Goal: Task Accomplishment & Management: Complete application form

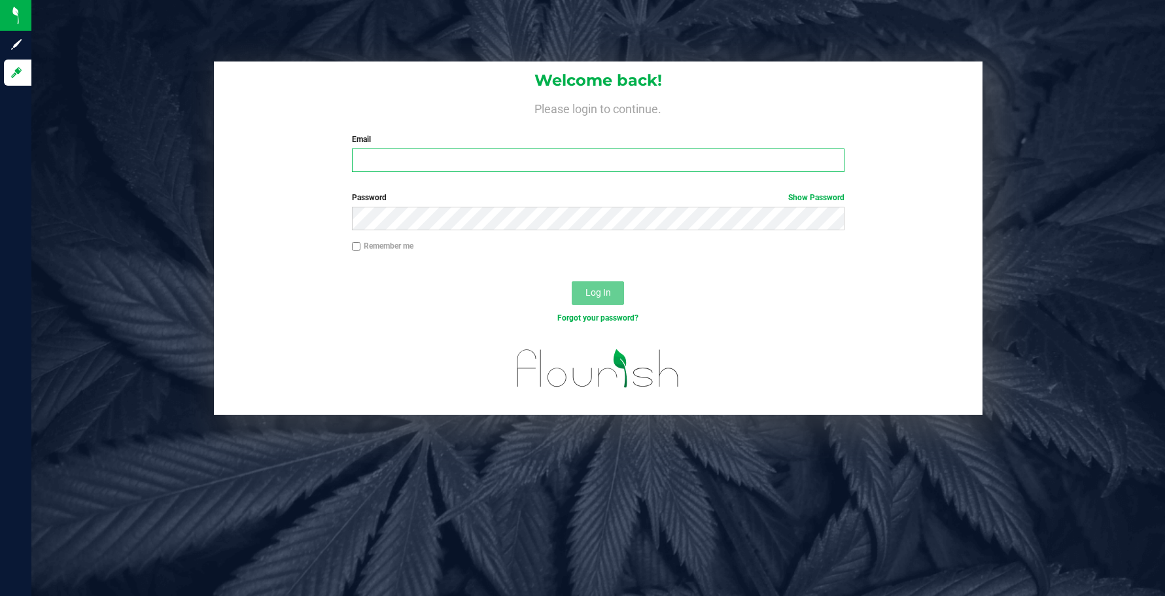
click at [485, 160] on input "Email" at bounding box center [598, 160] width 493 height 24
type input "[EMAIL_ADDRESS][DOMAIN_NAME]"
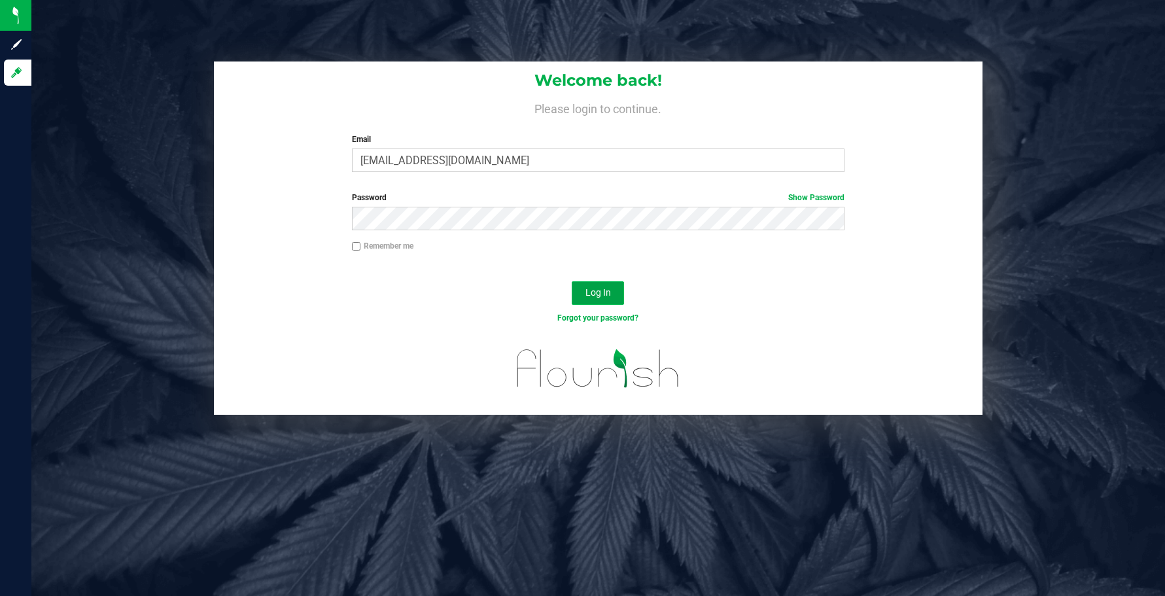
click at [596, 298] on span "Log In" at bounding box center [598, 292] width 26 height 10
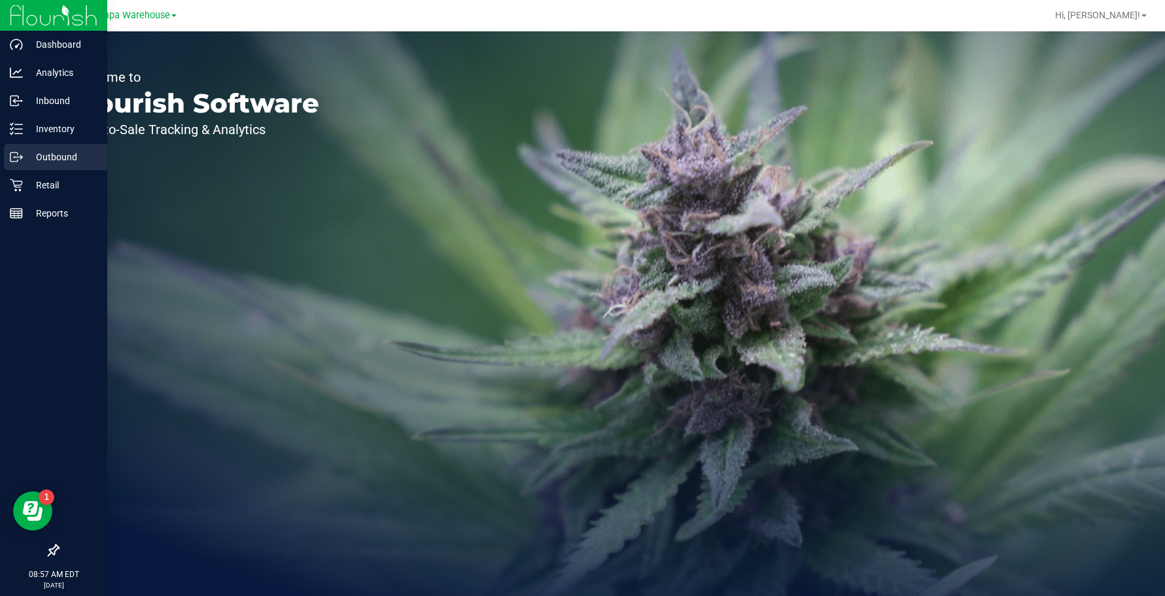
click at [42, 154] on p "Outbound" at bounding box center [62, 157] width 78 height 16
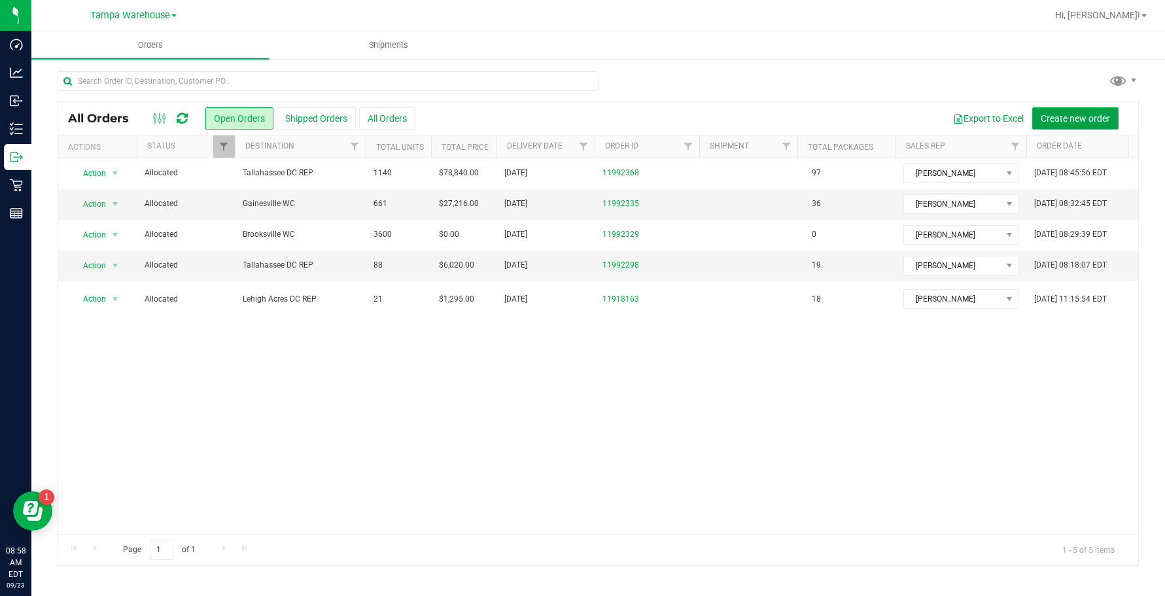
click at [1053, 111] on button "Create new order" at bounding box center [1075, 118] width 86 height 22
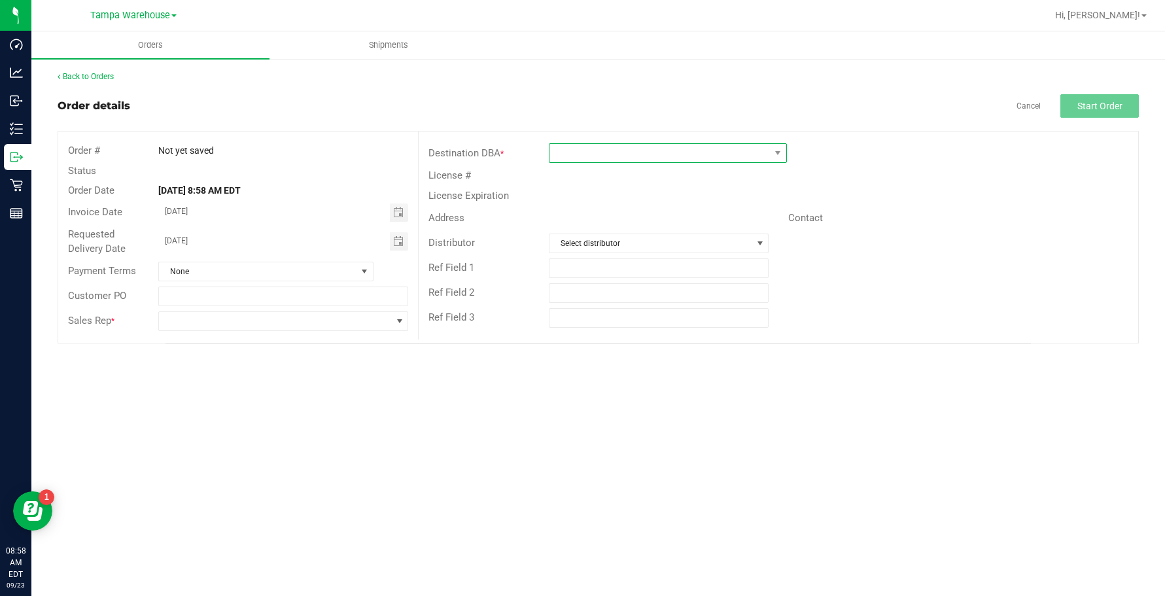
click at [701, 152] on span at bounding box center [659, 153] width 220 height 18
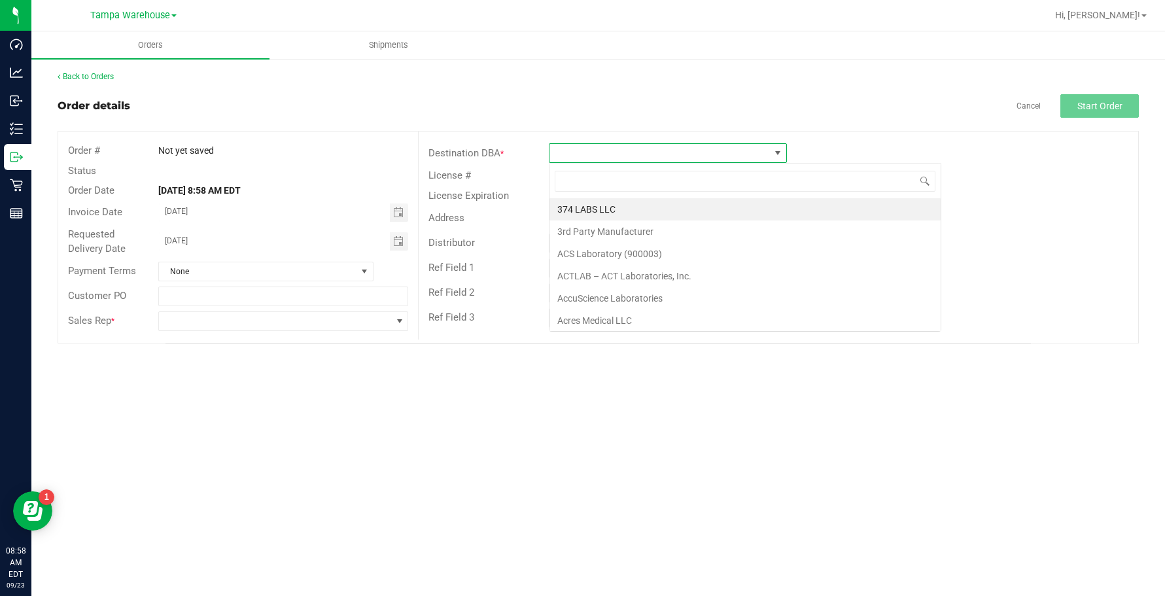
scroll to position [20, 238]
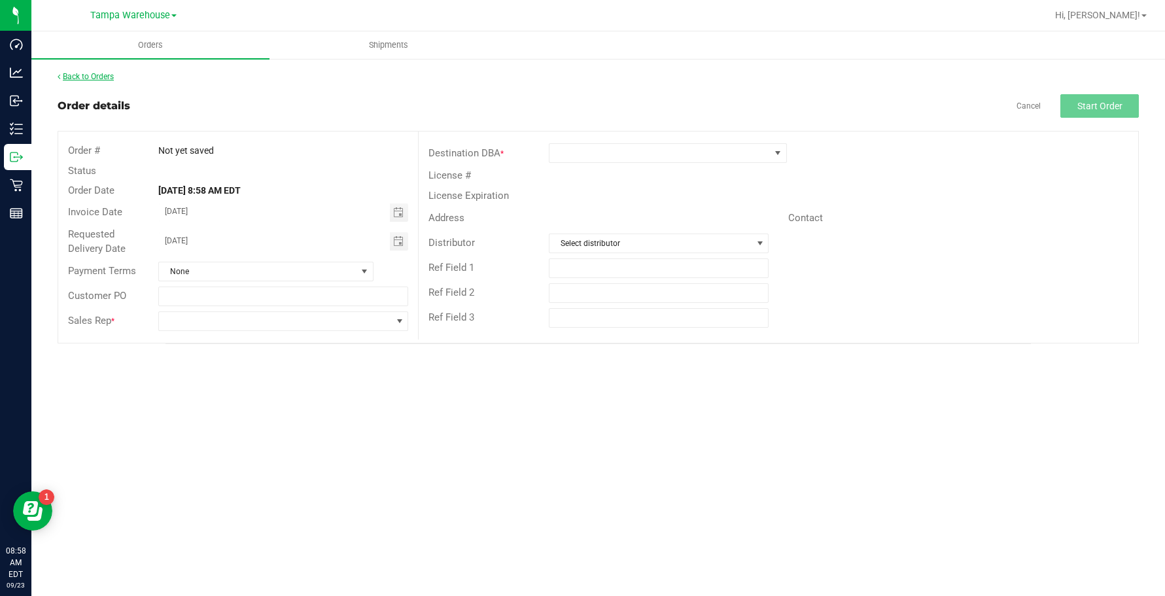
click at [97, 72] on link "Back to Orders" at bounding box center [86, 76] width 56 height 9
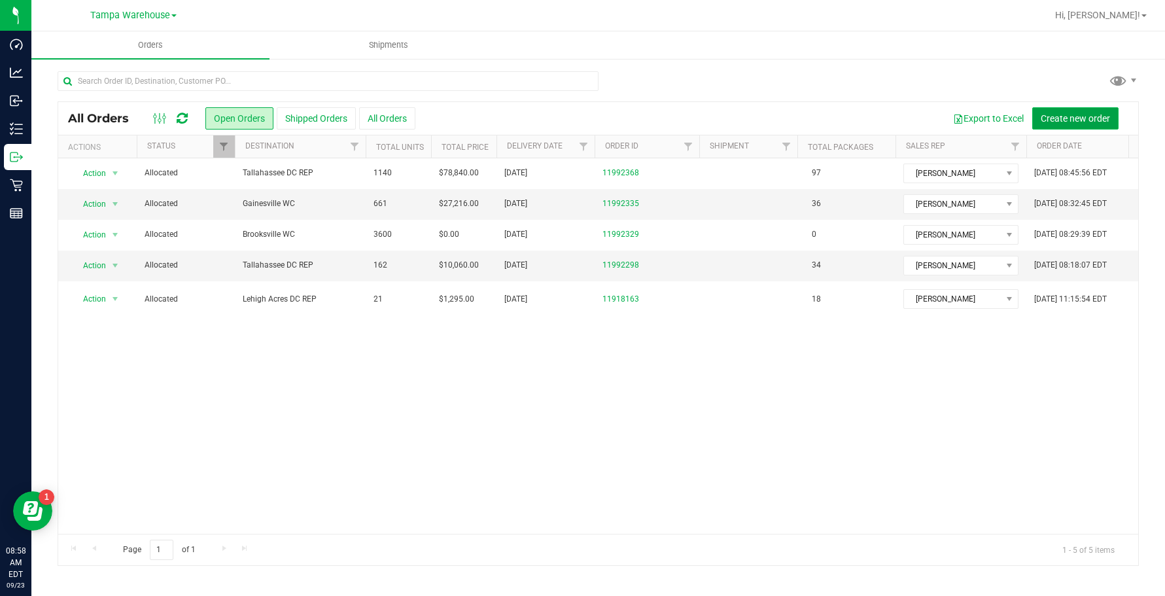
click at [1049, 114] on span "Create new order" at bounding box center [1074, 118] width 69 height 10
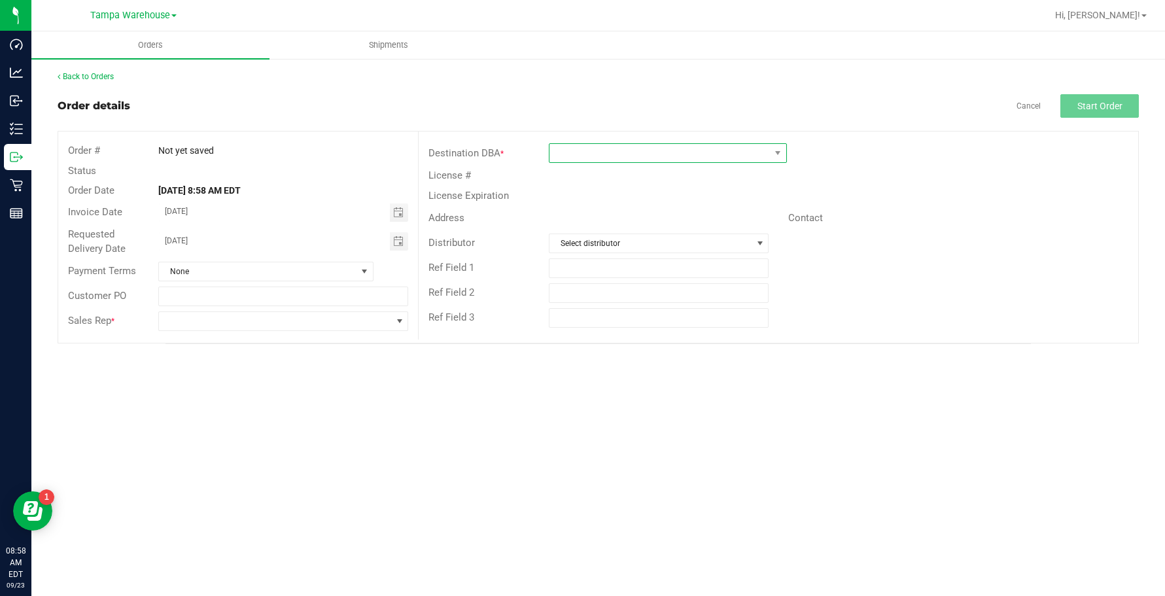
click at [589, 159] on span at bounding box center [659, 153] width 220 height 18
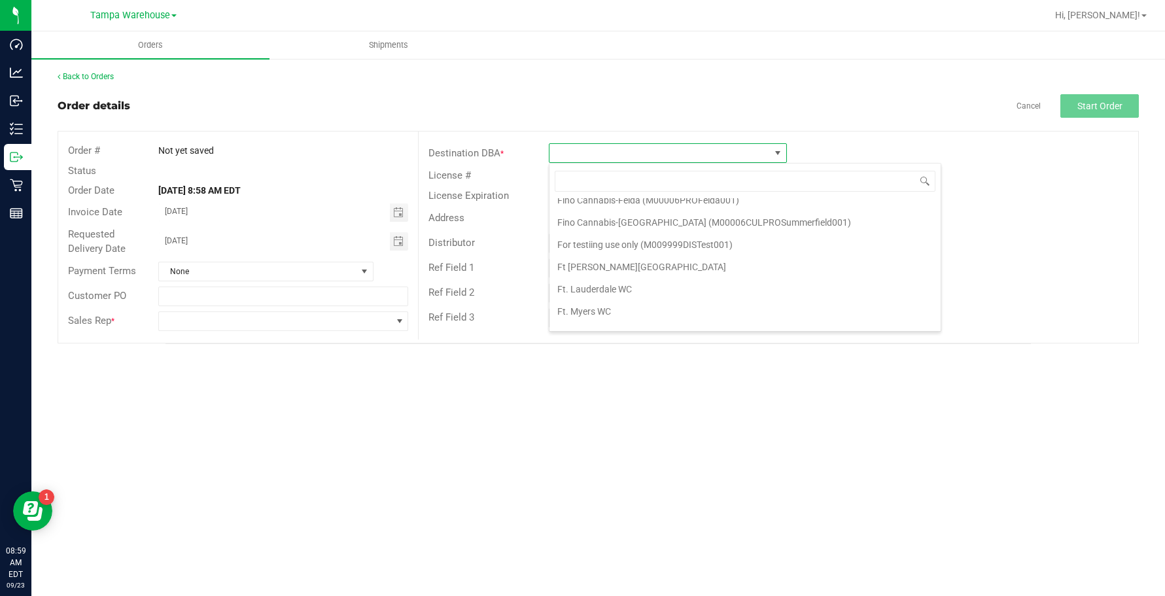
click at [1128, 331] on div "Destination DBA * License # License Expiration Address Contact Distributor Sele…" at bounding box center [778, 235] width 720 height 208
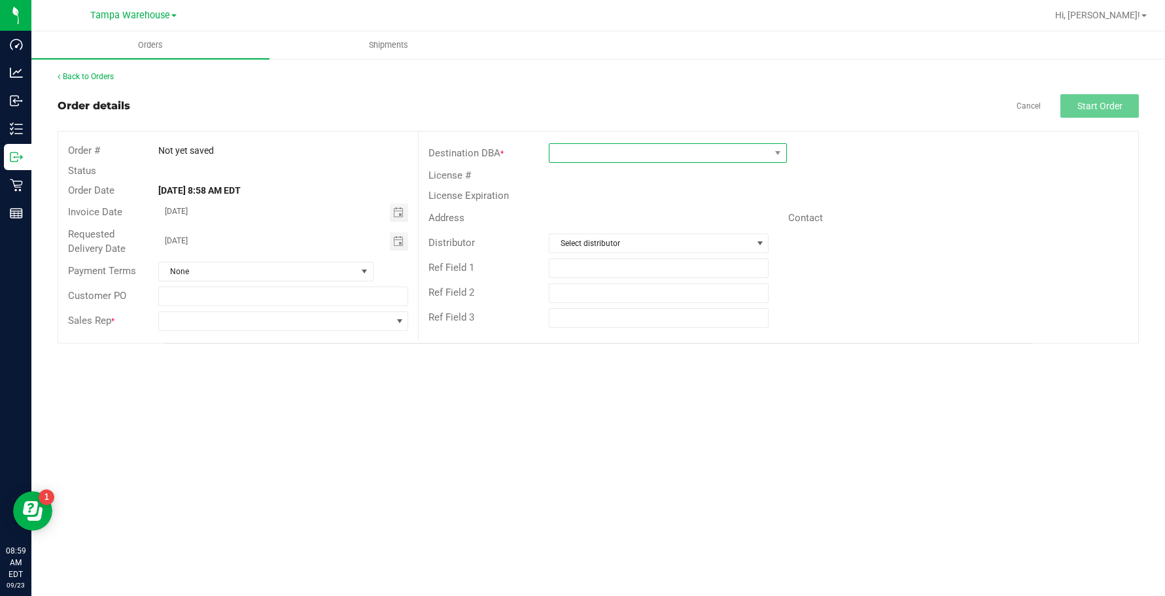
click at [560, 150] on span at bounding box center [659, 153] width 220 height 18
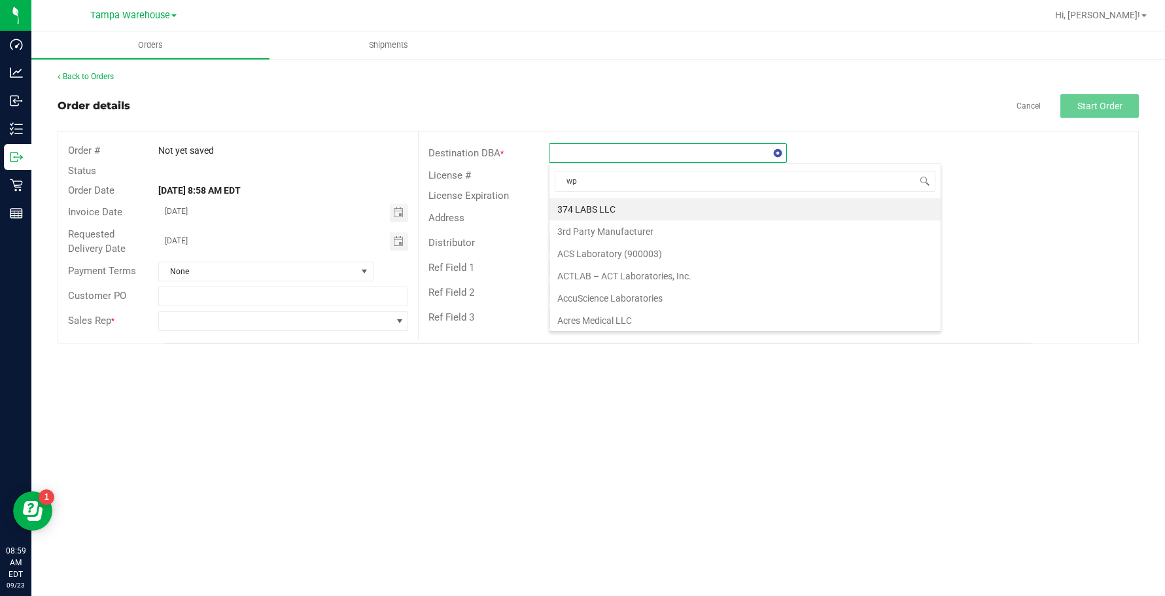
type input "wpb"
click at [586, 213] on li "WPB DC" at bounding box center [667, 209] width 237 height 22
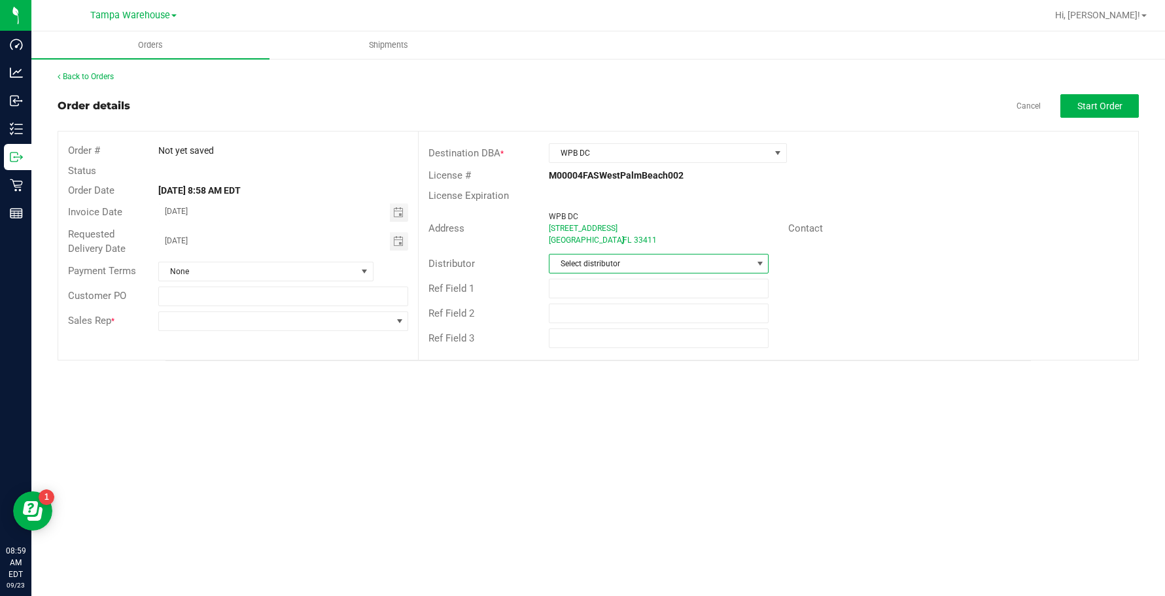
click at [617, 259] on span "Select distributor" at bounding box center [650, 263] width 203 height 18
click at [579, 361] on li "Tampa Warehouse" at bounding box center [673, 361] width 249 height 22
click at [588, 287] on input "text" at bounding box center [659, 289] width 220 height 20
click at [651, 290] on input "text" at bounding box center [659, 289] width 220 height 20
click at [401, 240] on span "Toggle calendar" at bounding box center [398, 241] width 10 height 10
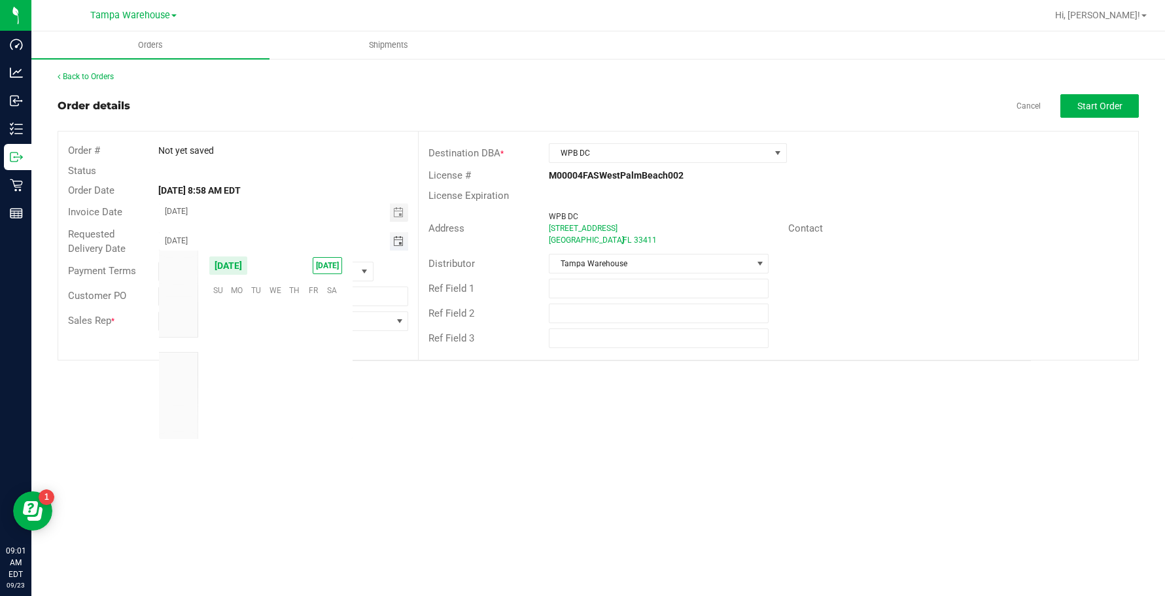
scroll to position [212059, 0]
click at [401, 240] on span "Toggle calendar" at bounding box center [398, 241] width 10 height 10
click at [273, 372] on span "24" at bounding box center [274, 370] width 19 height 20
click at [314, 315] on span at bounding box center [275, 321] width 233 height 18
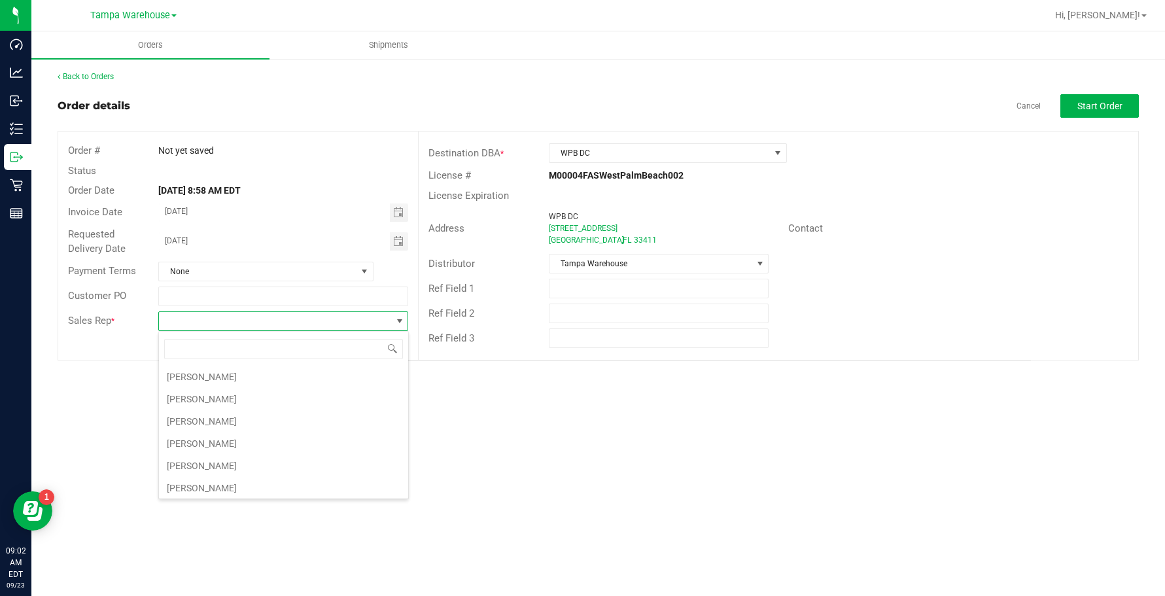
scroll to position [336, 0]
click at [250, 445] on li "[PERSON_NAME]" at bounding box center [283, 441] width 249 height 22
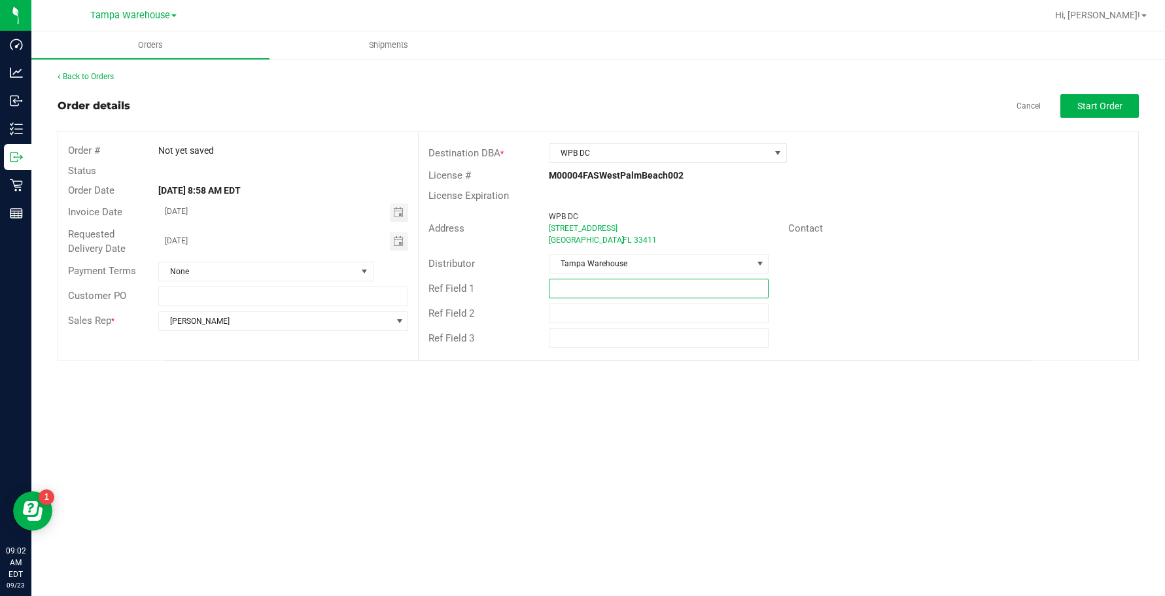
click at [632, 292] on input "text" at bounding box center [659, 289] width 220 height 20
type input "h"
type input "HARDWARE [DATE]"
click at [1100, 101] on span "Start Order" at bounding box center [1099, 106] width 45 height 10
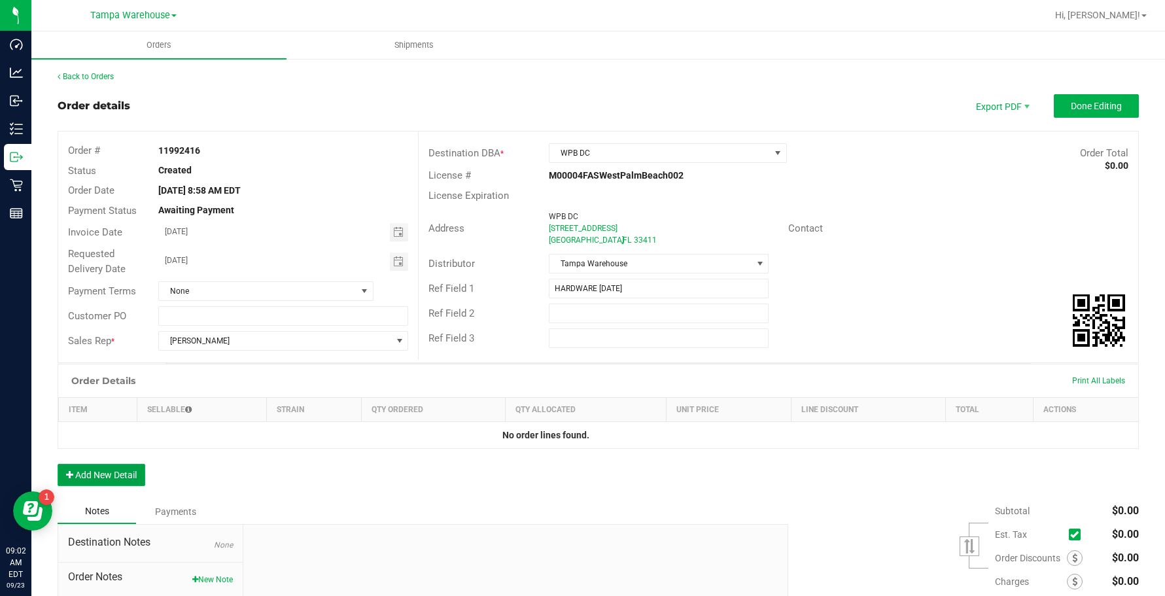
click at [97, 481] on button "Add New Detail" at bounding box center [102, 475] width 88 height 22
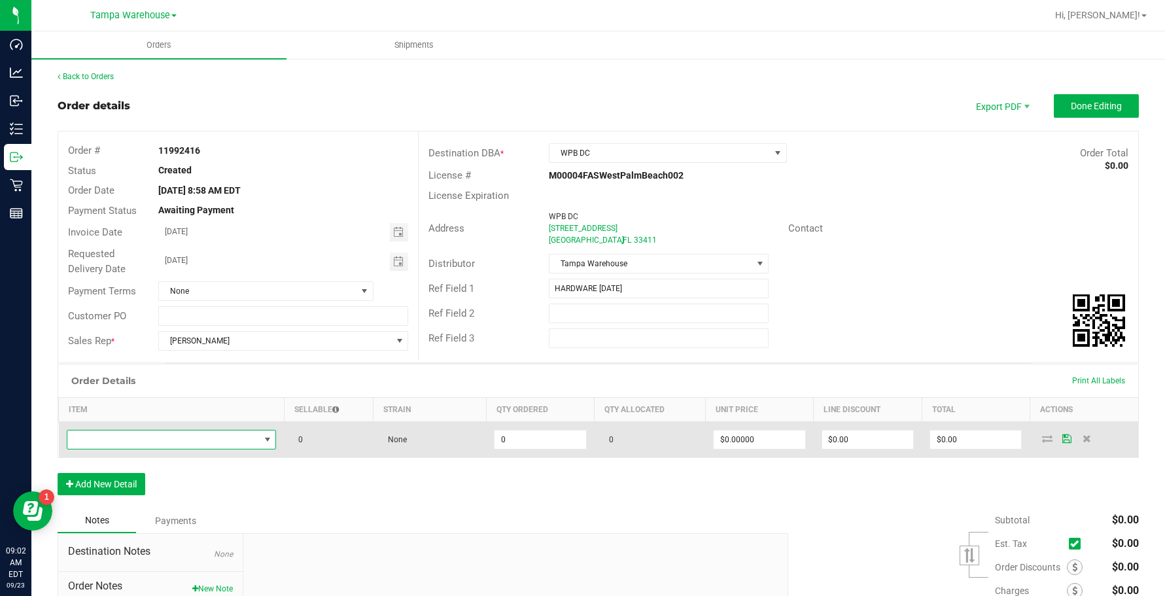
click at [163, 446] on span "NO DATA FOUND" at bounding box center [163, 439] width 192 height 18
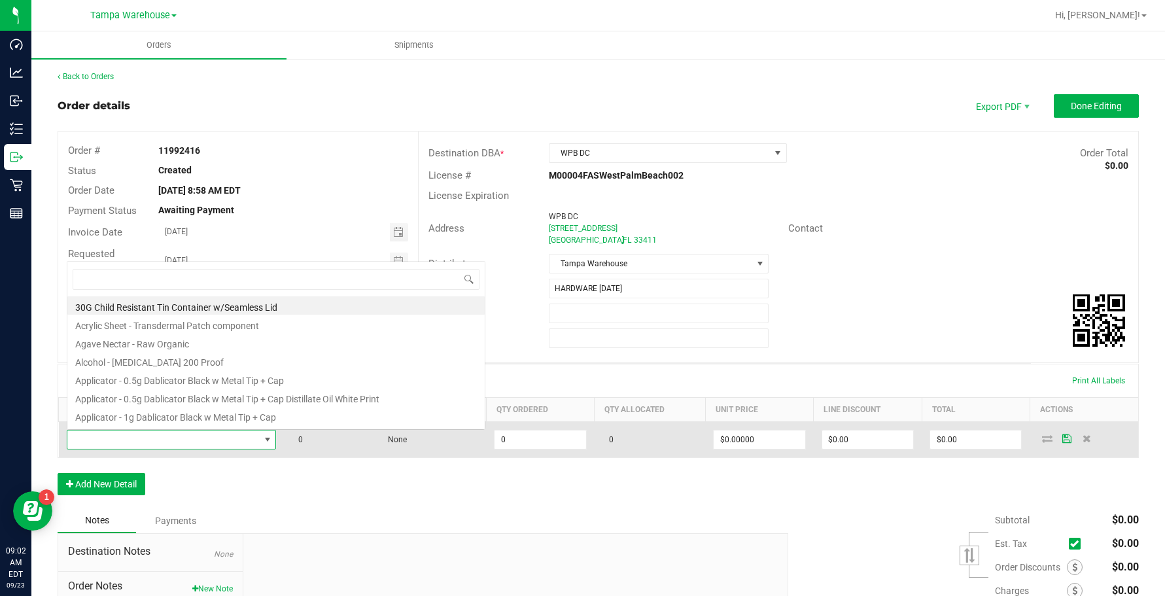
scroll to position [20, 205]
type input "1992384"
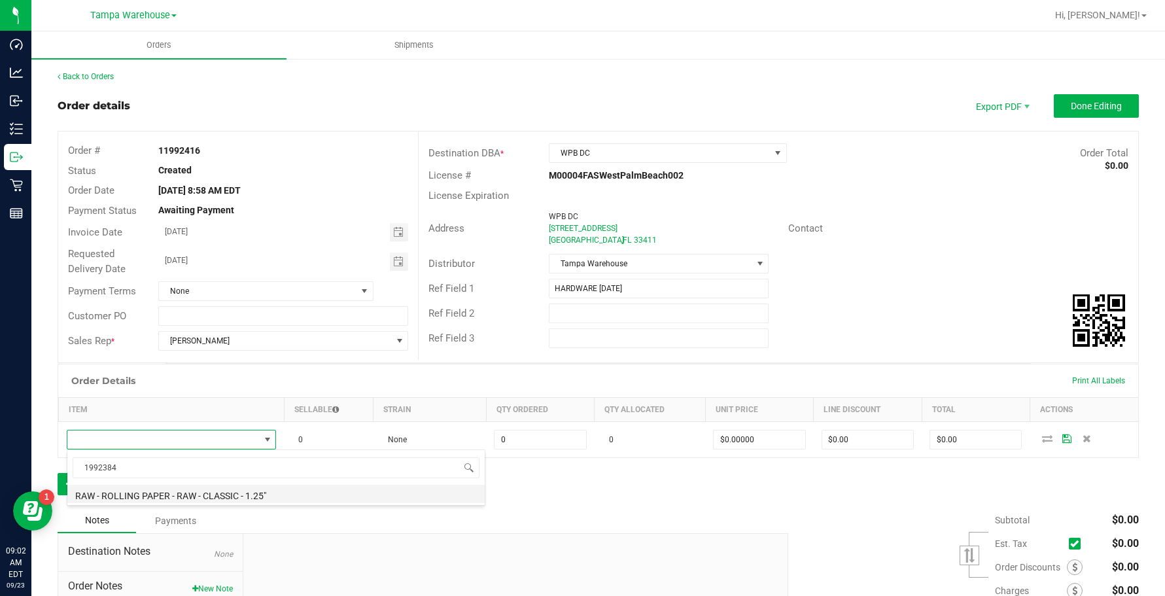
click at [199, 494] on li "RAW - ROLLING PAPER - RAW - CLASSIC - 1.25"" at bounding box center [275, 494] width 417 height 18
type input "0 ea"
type input "$2.00000"
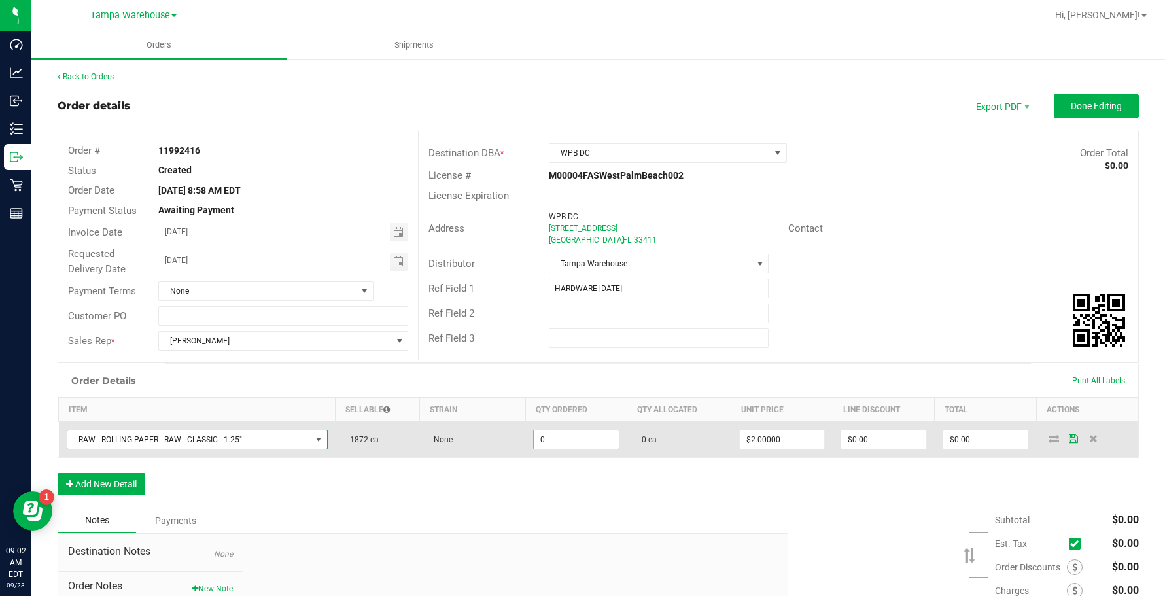
click at [549, 435] on input "0" at bounding box center [576, 439] width 85 height 18
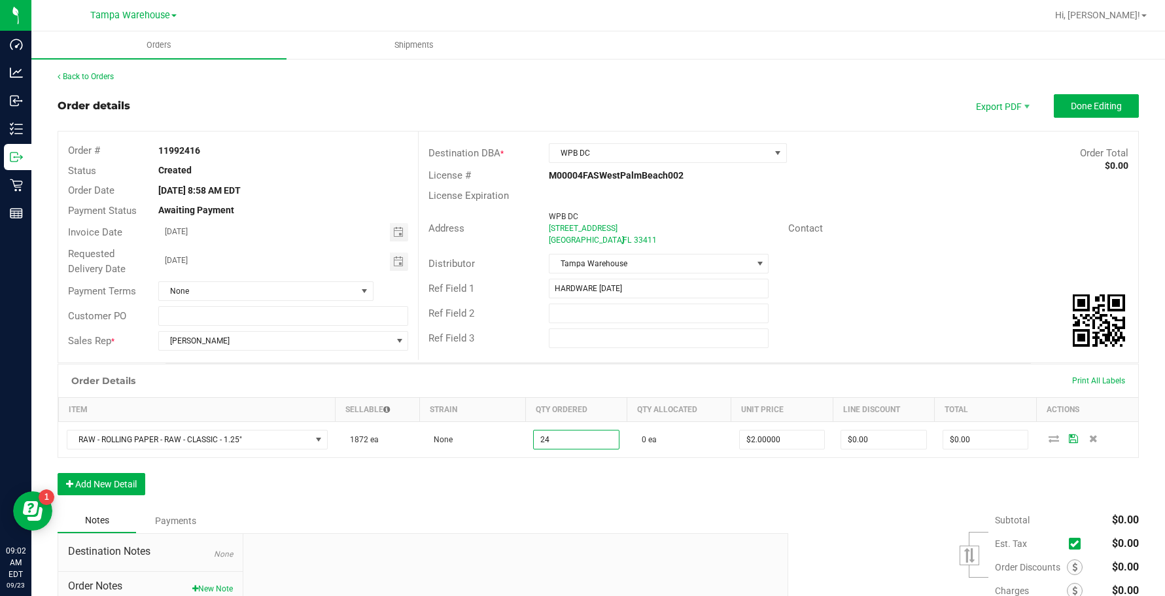
type input "24 ea"
type input "$48.00"
click at [634, 498] on div "Order Details Print All Labels Item Sellable Strain Qty Ordered Qty Allocated U…" at bounding box center [598, 436] width 1081 height 145
click at [135, 481] on button "Add New Detail" at bounding box center [102, 484] width 88 height 22
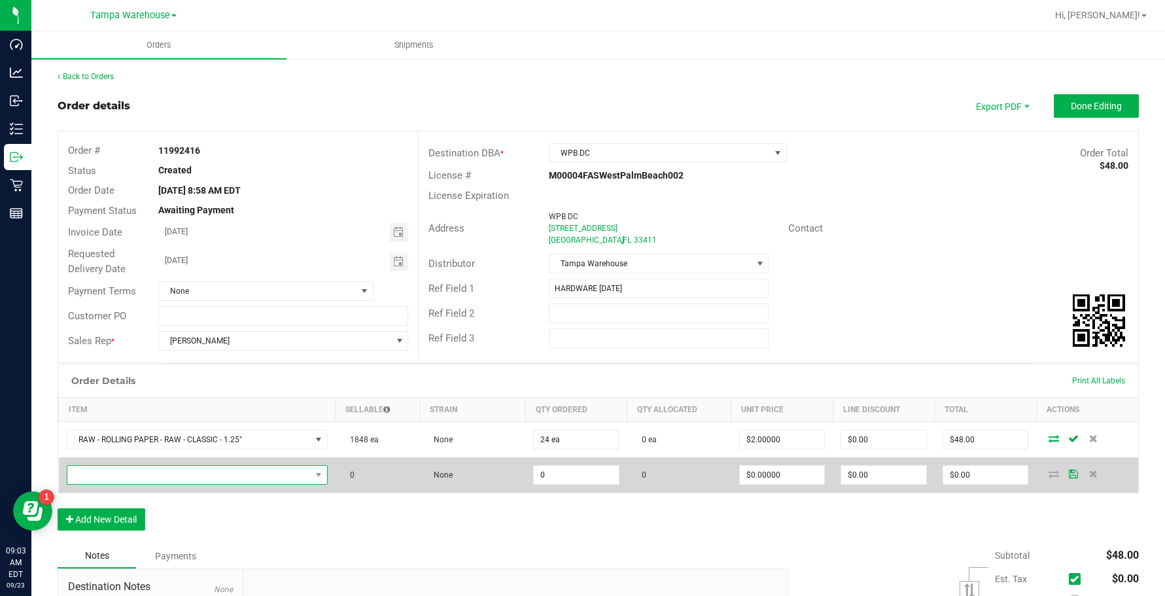
click at [143, 480] on span "NO DATA FOUND" at bounding box center [188, 475] width 243 height 18
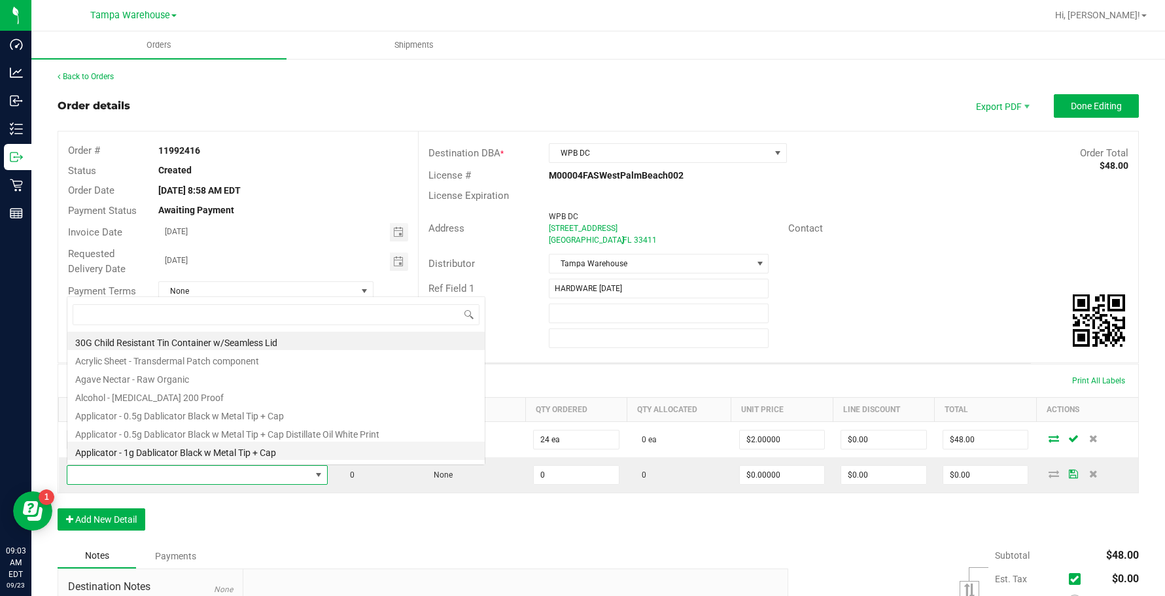
scroll to position [20, 256]
type input "1992489"
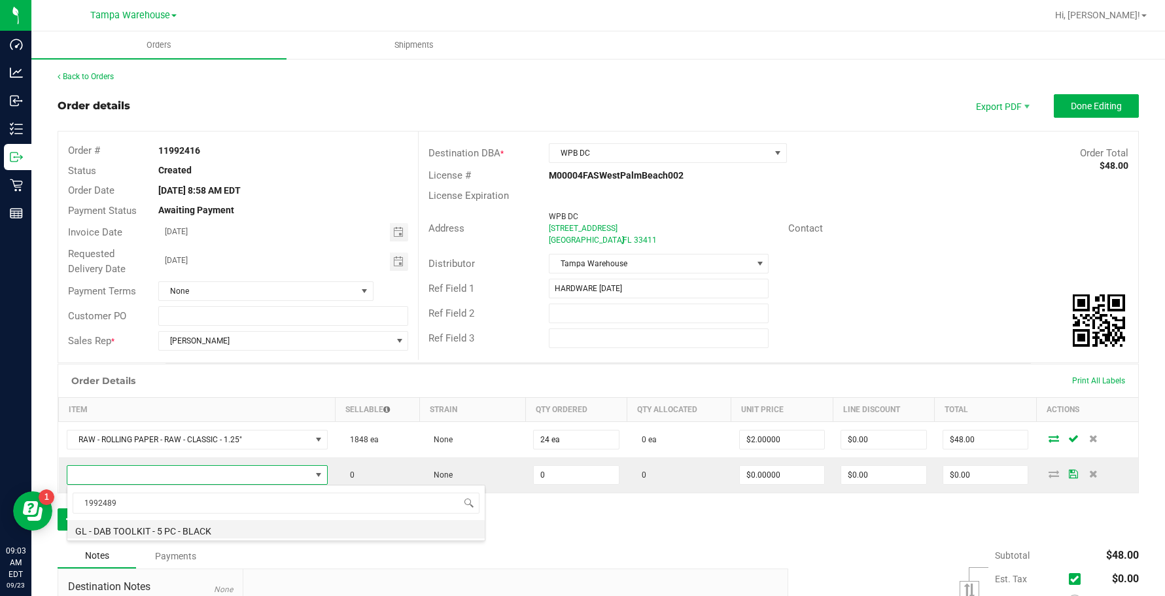
click at [167, 537] on li "GL - DAB TOOLKIT - 5 PC - BLACK" at bounding box center [275, 529] width 417 height 18
type input "0 ea"
type input "$15.00000"
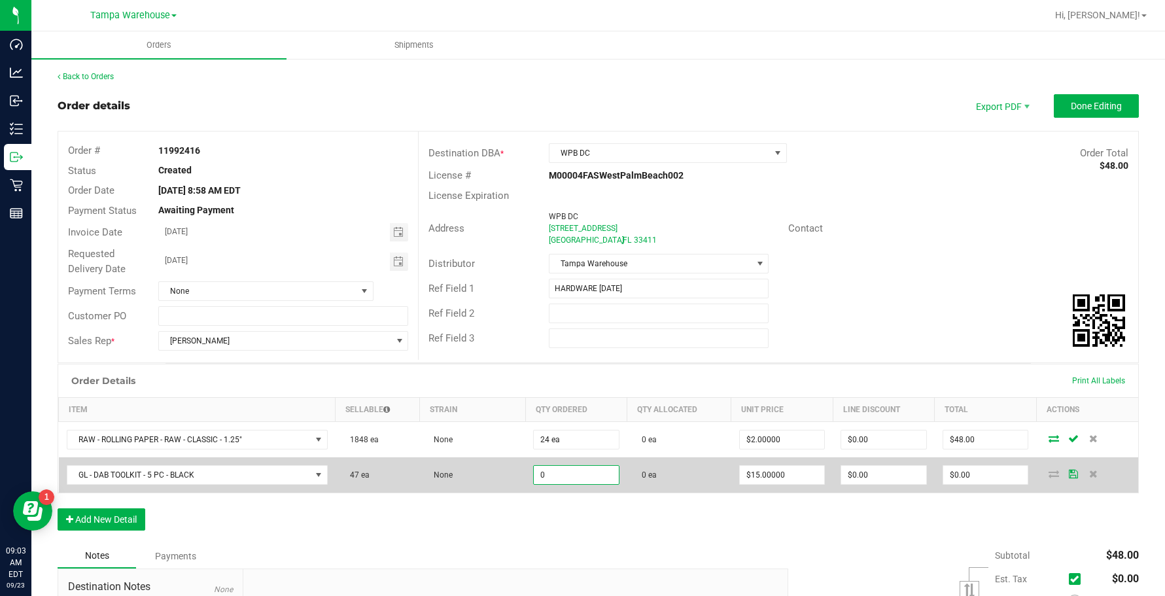
click at [590, 474] on input "0" at bounding box center [576, 475] width 85 height 18
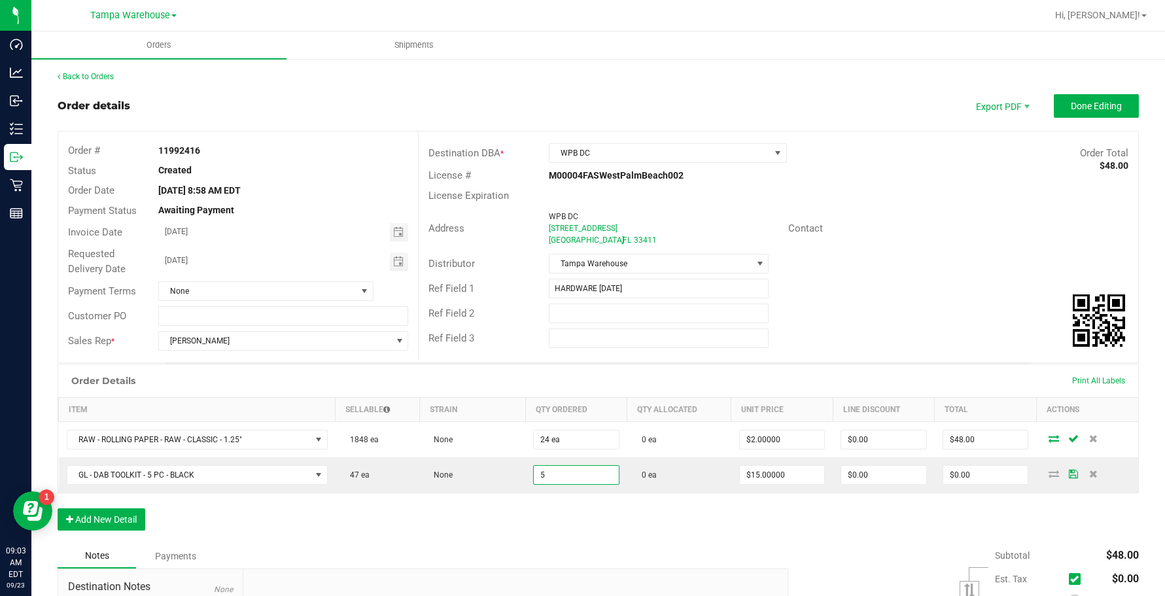
type input "5 ea"
type input "$75.00"
click at [610, 568] on div "Notes Payments" at bounding box center [418, 555] width 721 height 25
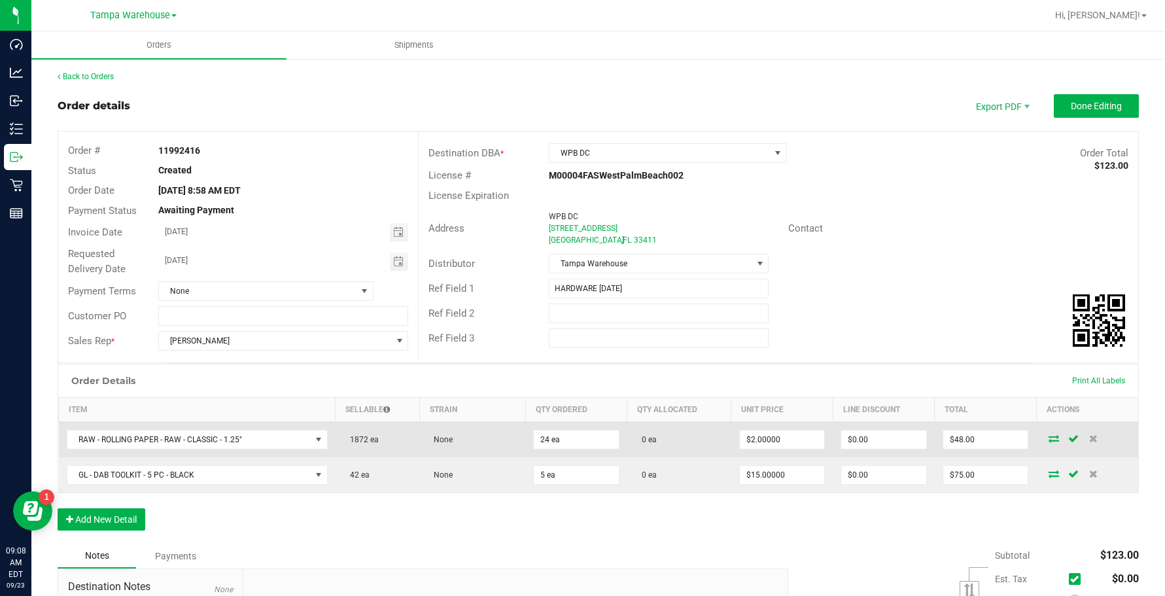
click at [1048, 438] on icon at bounding box center [1053, 438] width 10 height 8
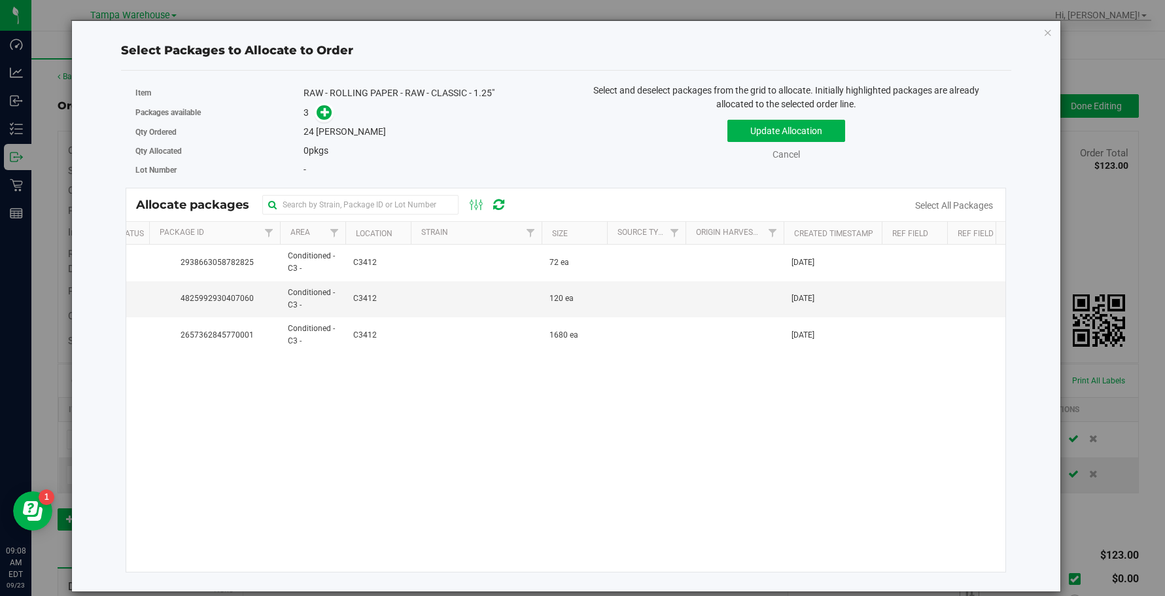
scroll to position [0, 0]
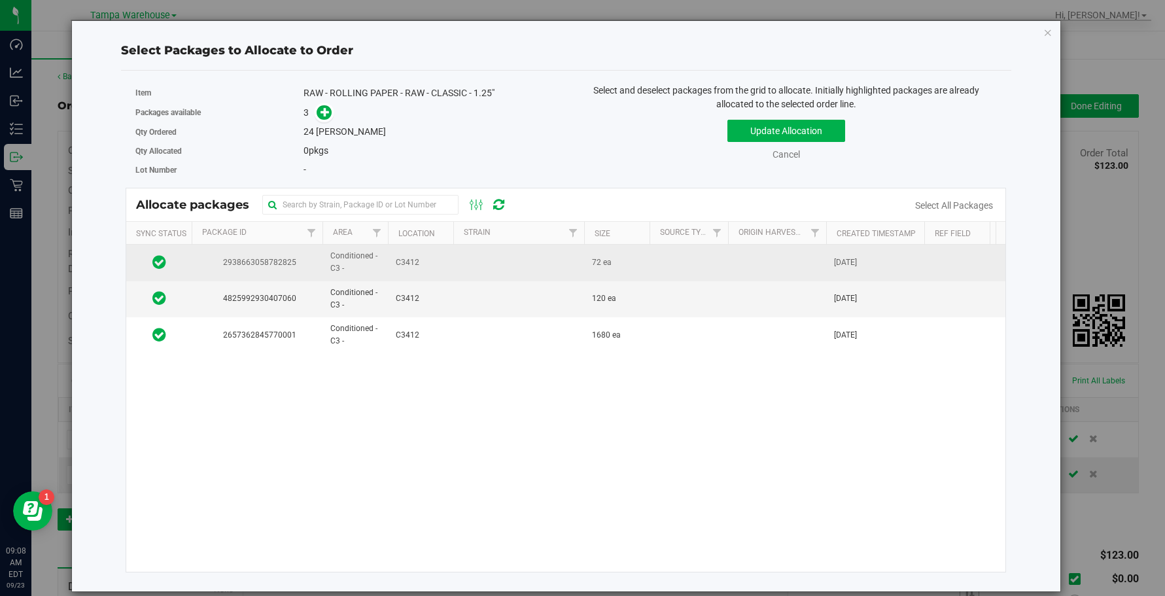
click at [547, 266] on td at bounding box center [518, 263] width 131 height 36
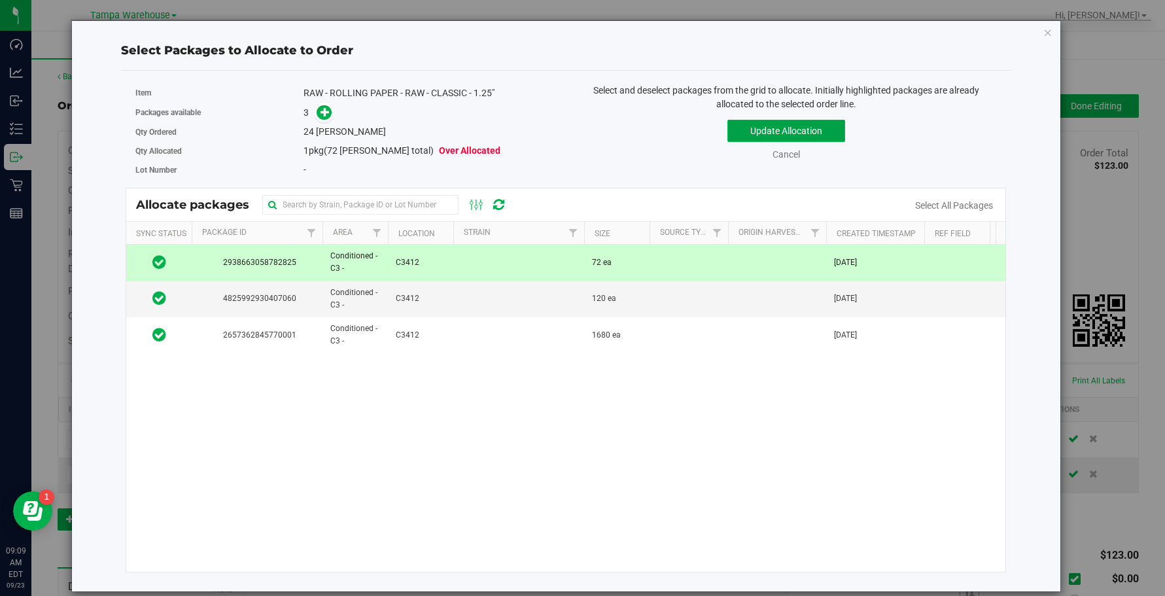
click at [774, 131] on button "Update Allocation" at bounding box center [786, 131] width 118 height 22
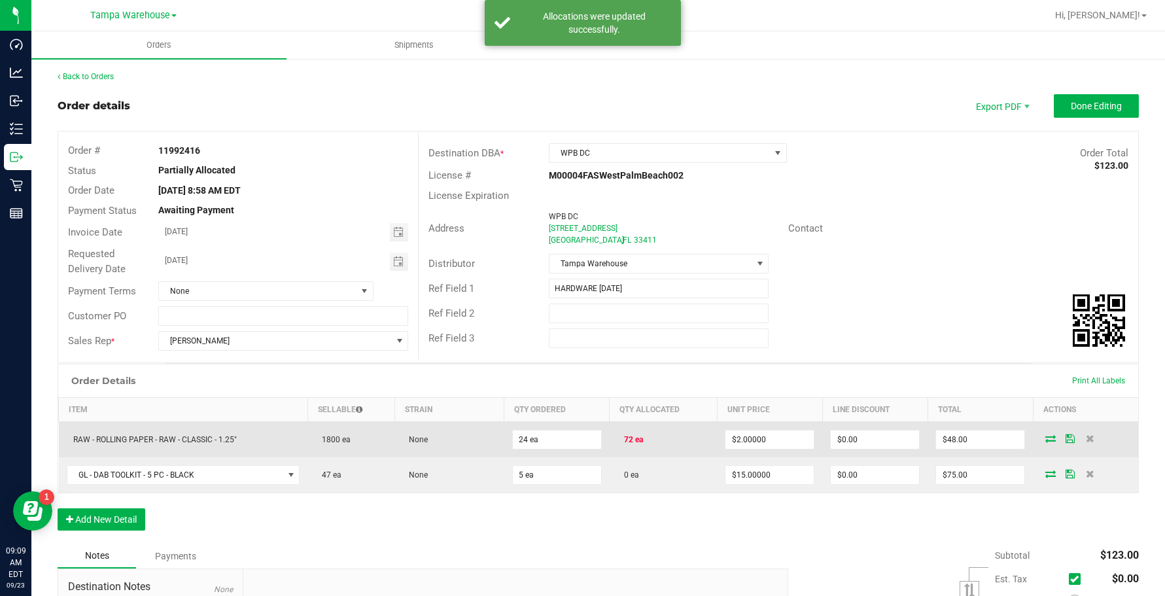
click at [1045, 442] on icon at bounding box center [1050, 438] width 10 height 8
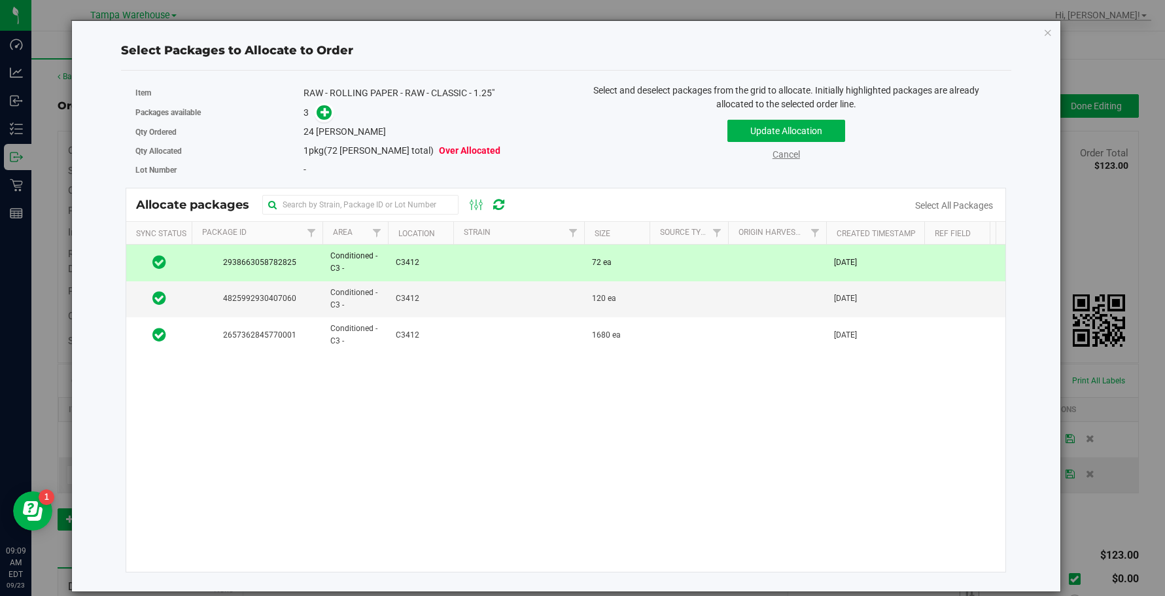
click at [787, 155] on link "Cancel" at bounding box center [785, 154] width 27 height 10
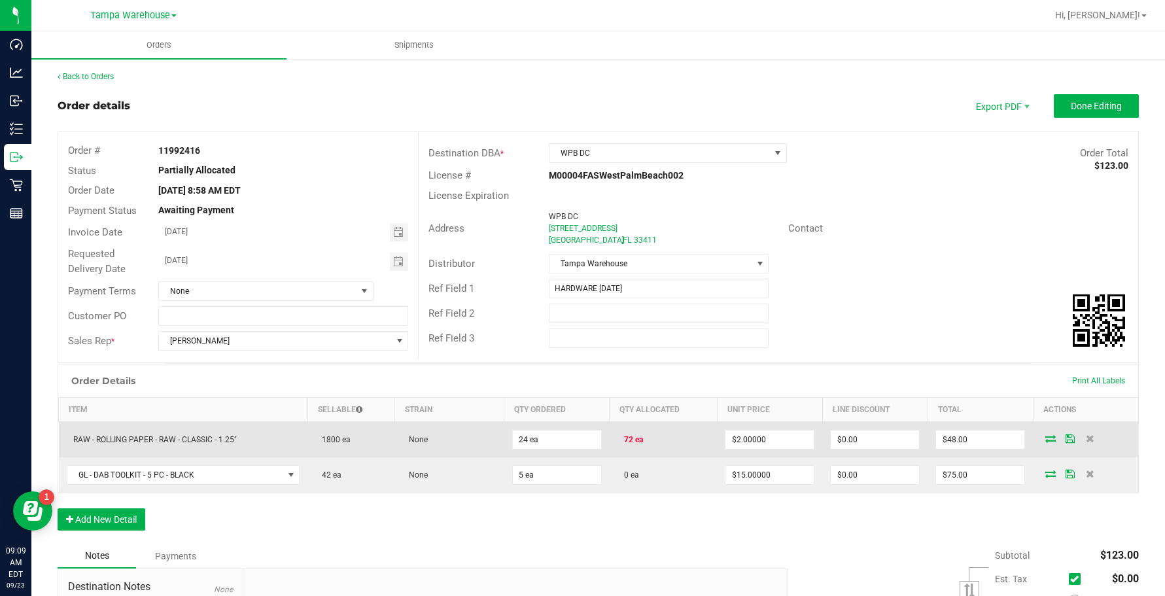
click at [1045, 435] on icon at bounding box center [1050, 438] width 10 height 8
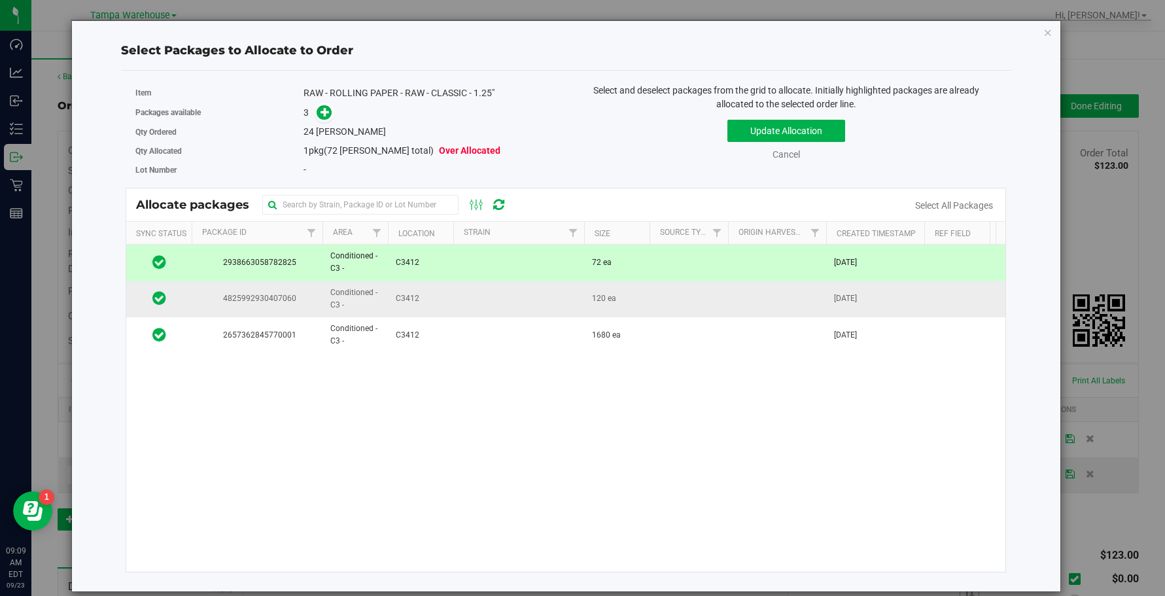
click at [621, 294] on td "120 ea" at bounding box center [616, 299] width 65 height 36
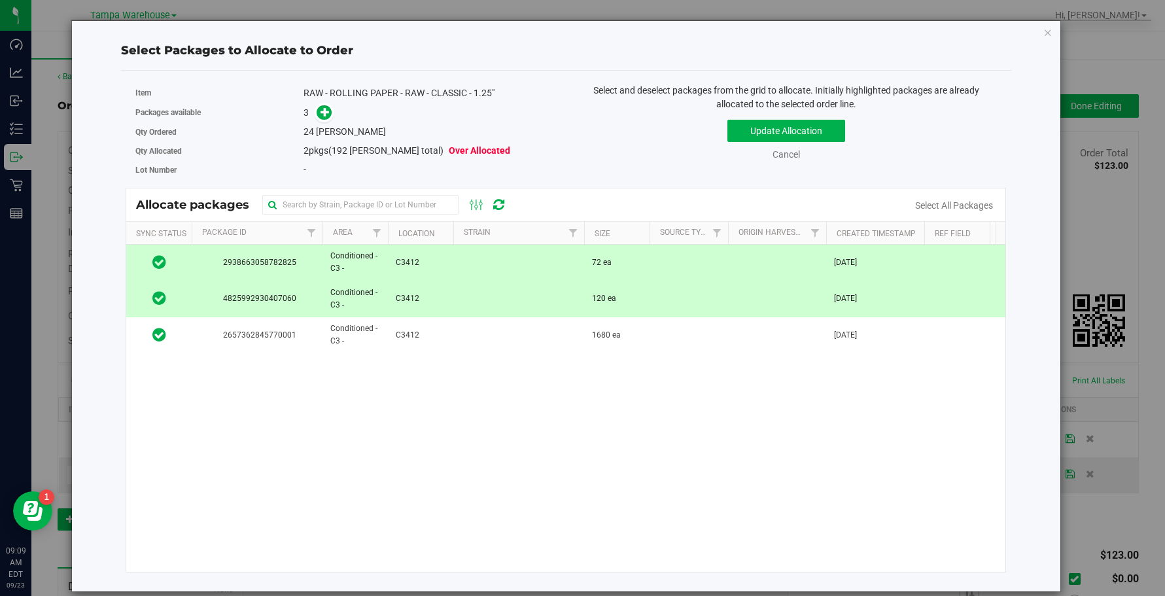
click at [605, 265] on span "72 ea" at bounding box center [602, 262] width 20 height 12
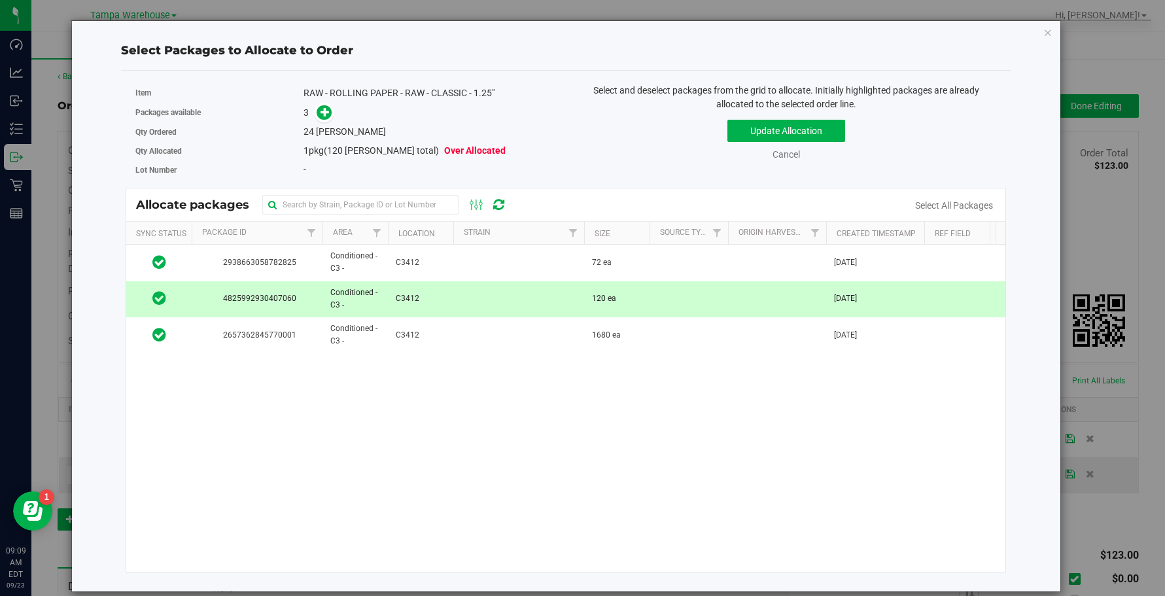
click at [598, 295] on span "120 ea" at bounding box center [604, 298] width 24 height 12
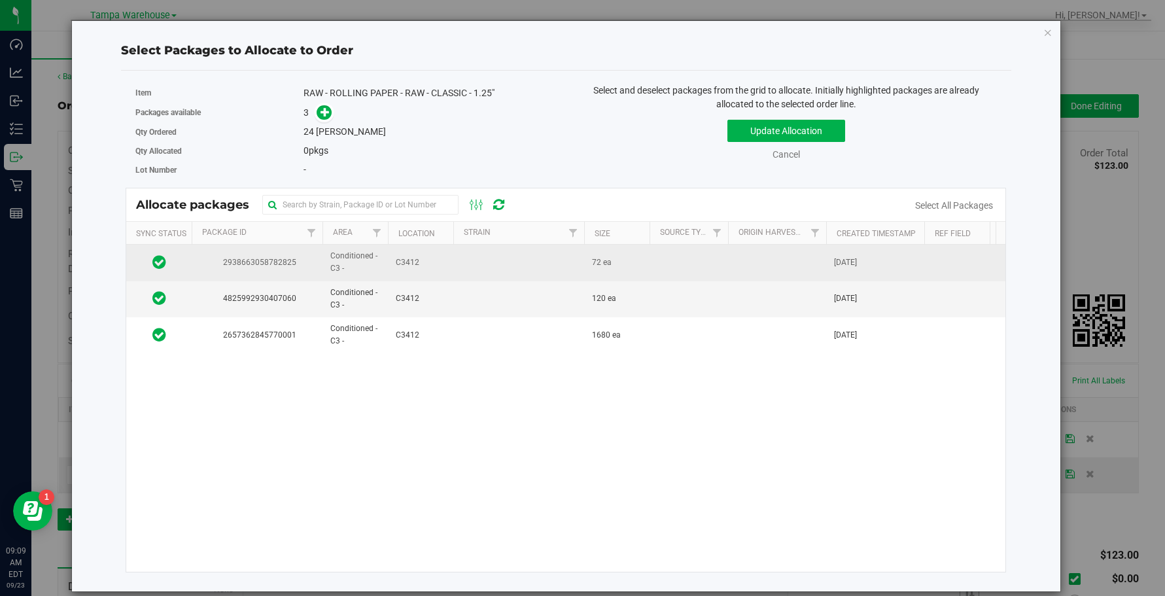
click at [598, 269] on td "72 ea" at bounding box center [616, 263] width 65 height 36
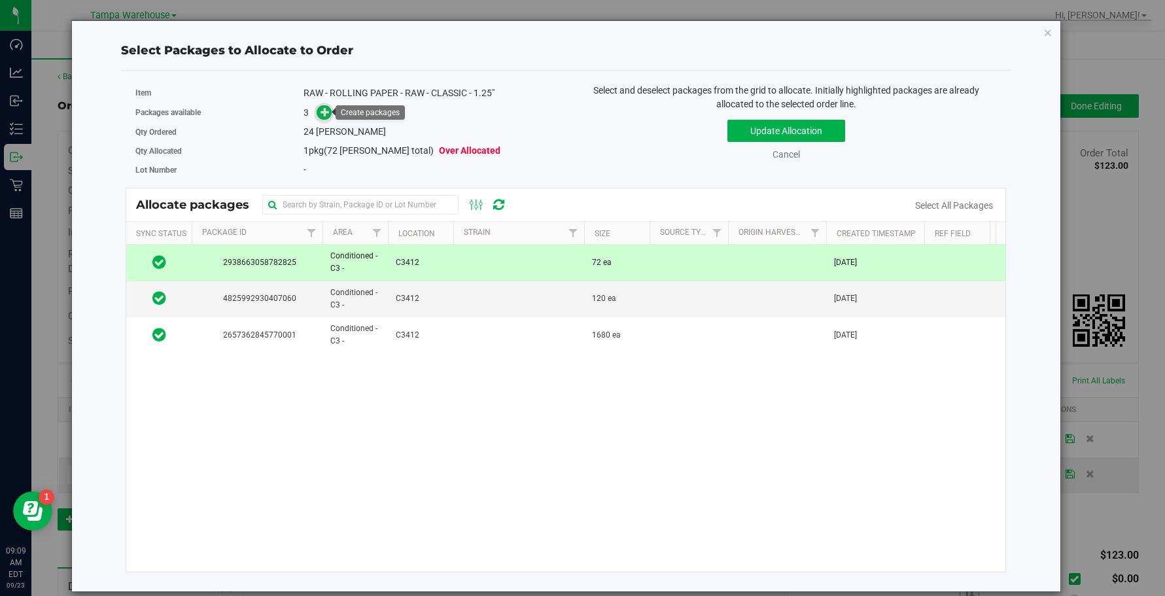
click at [320, 116] on span at bounding box center [323, 112] width 15 height 15
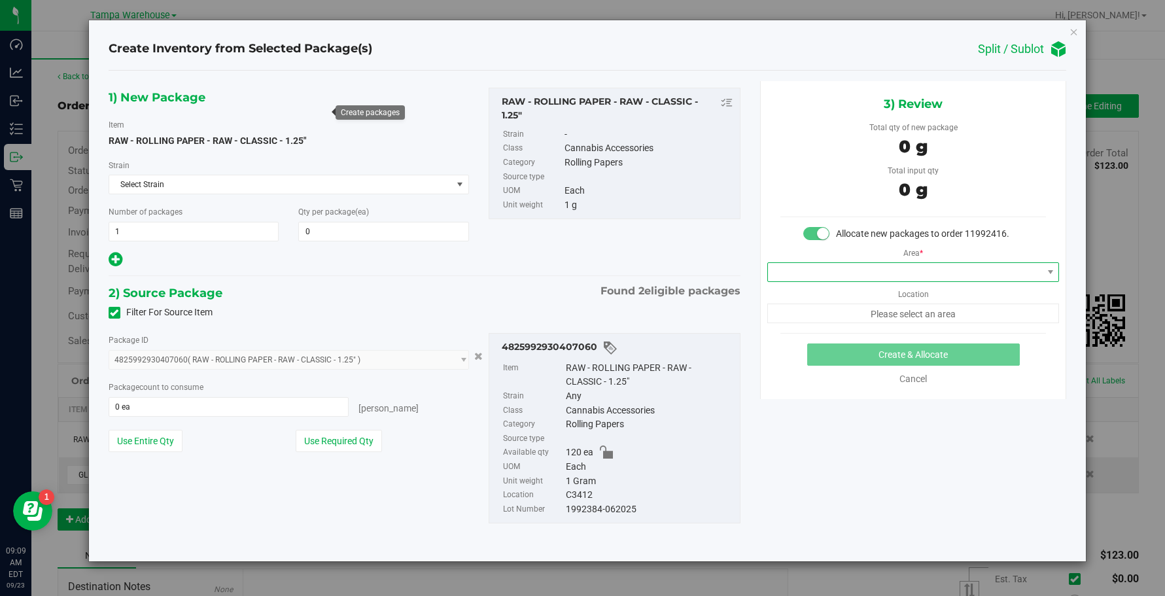
click at [932, 277] on span at bounding box center [905, 272] width 274 height 18
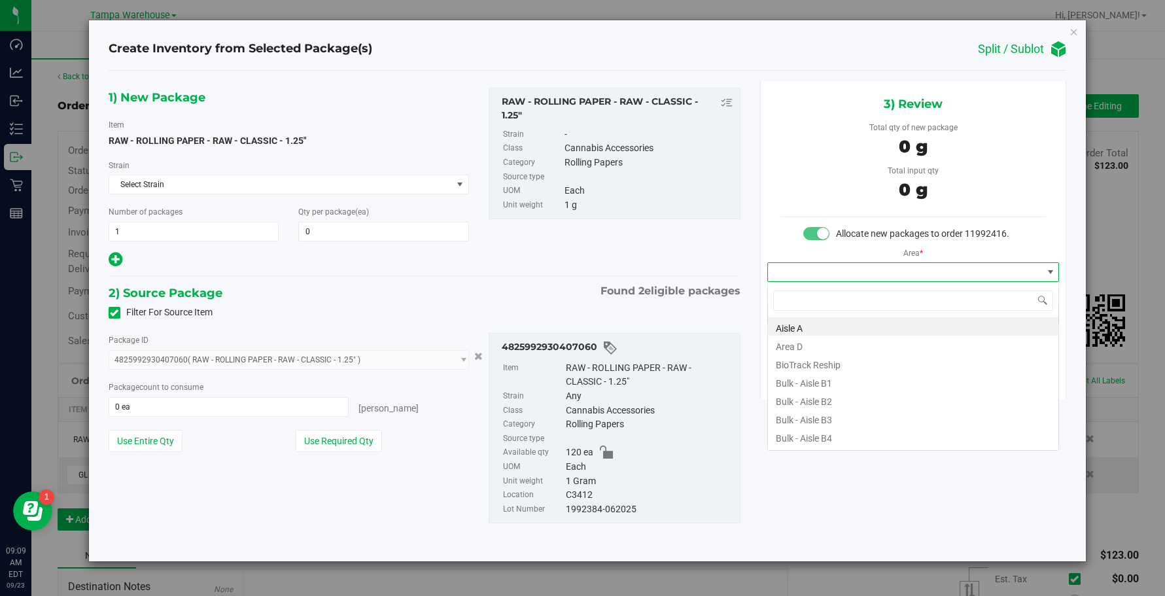
scroll to position [20, 292]
click at [887, 269] on span at bounding box center [905, 272] width 274 height 18
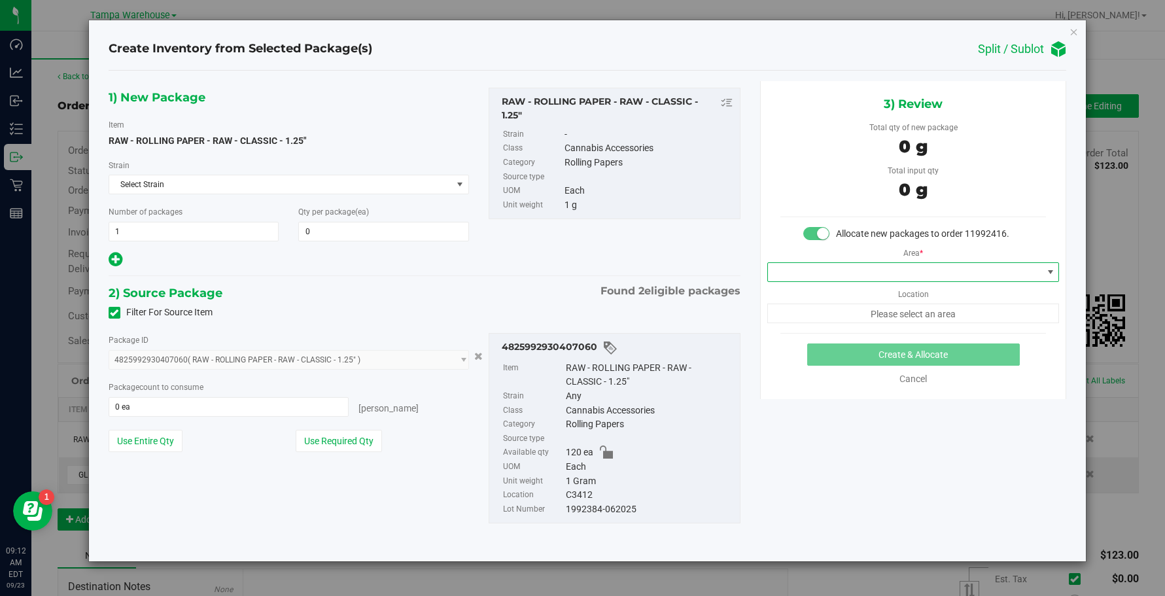
click at [887, 269] on span at bounding box center [905, 272] width 274 height 18
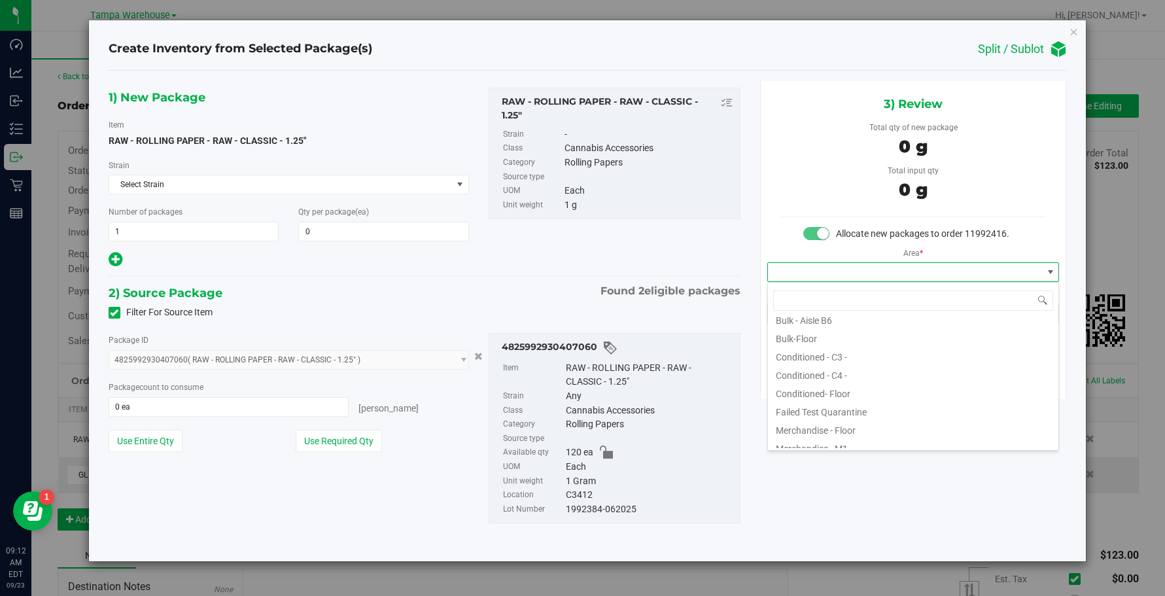
scroll to position [131, 0]
click at [840, 386] on li "Conditioned - C3 -" at bounding box center [913, 378] width 290 height 18
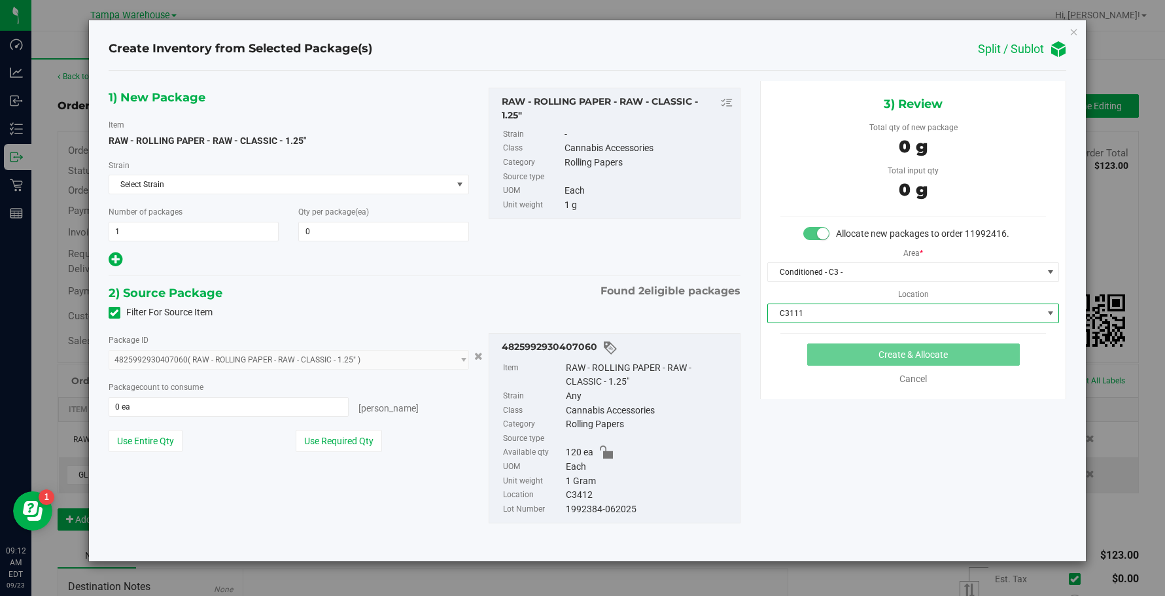
click at [869, 316] on span "C3111" at bounding box center [905, 313] width 274 height 18
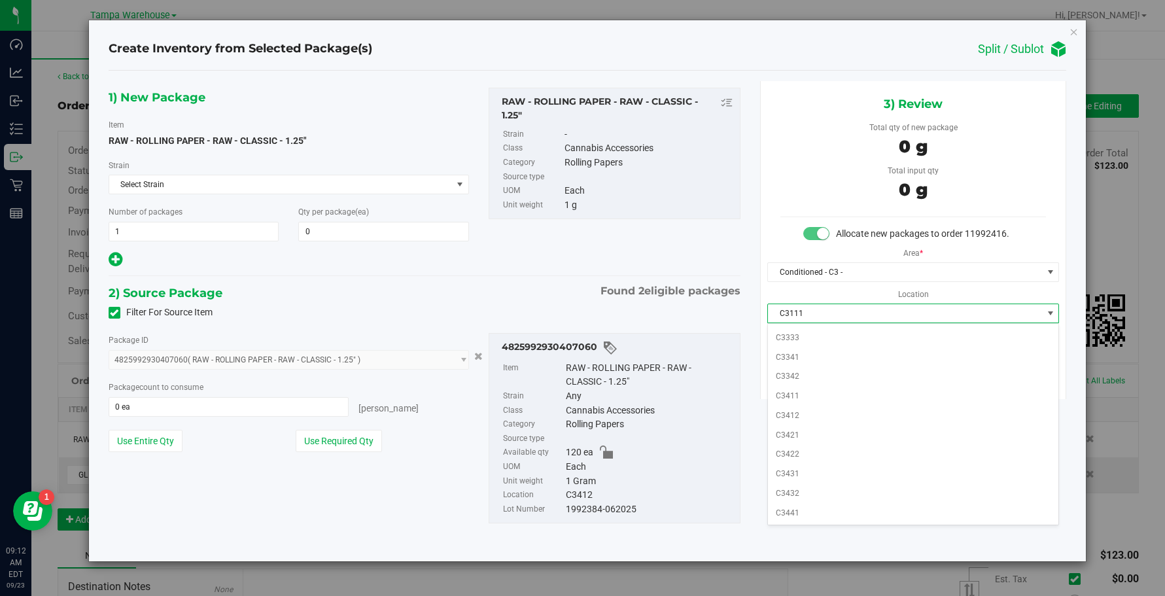
scroll to position [471, 0]
click at [791, 390] on li "C3412" at bounding box center [913, 390] width 290 height 20
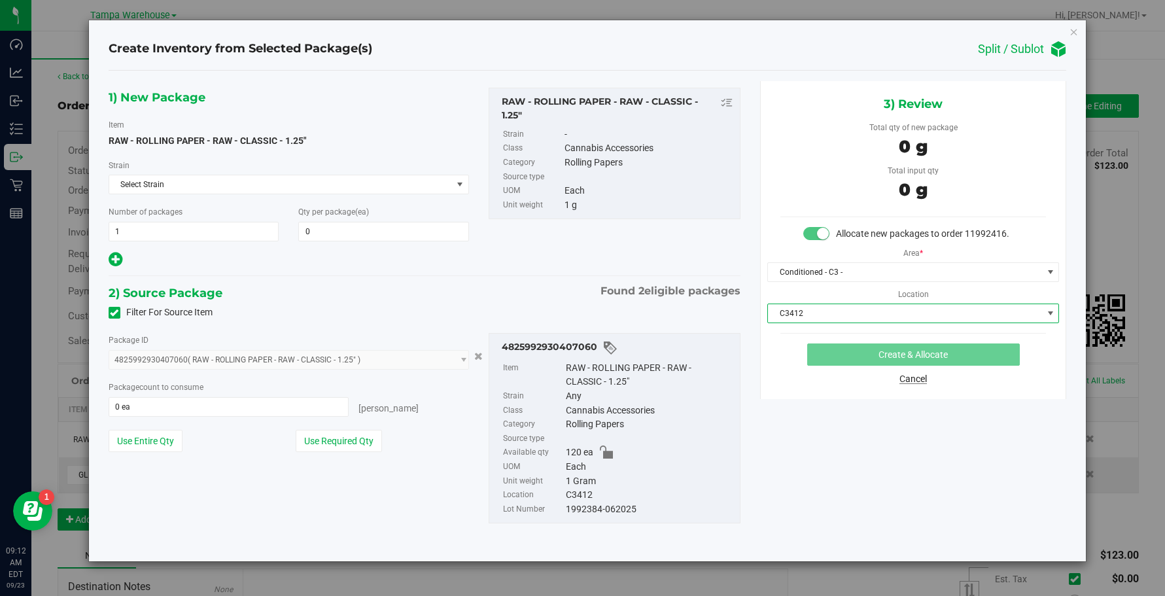
click at [919, 377] on link "Cancel" at bounding box center [912, 378] width 27 height 10
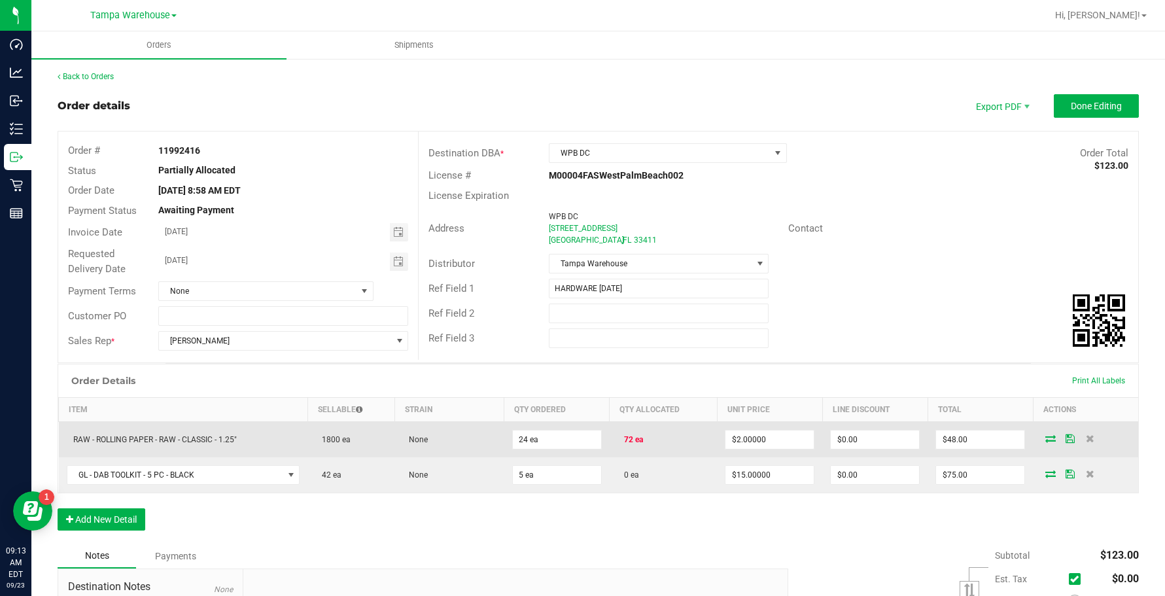
click at [1045, 440] on icon at bounding box center [1050, 438] width 10 height 8
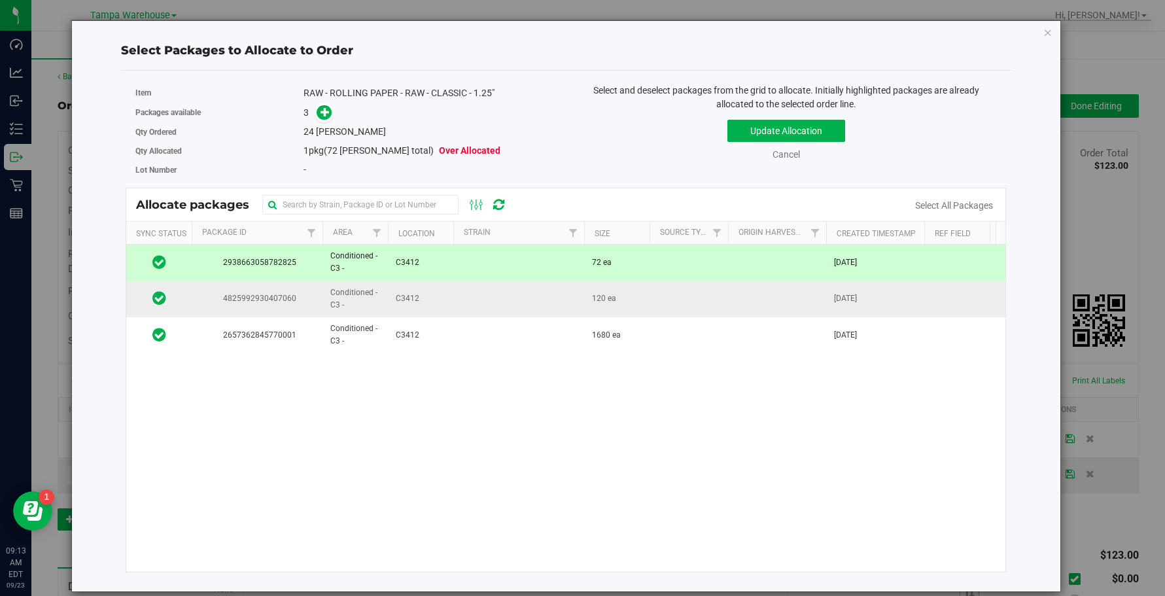
click at [498, 316] on td at bounding box center [518, 299] width 131 height 36
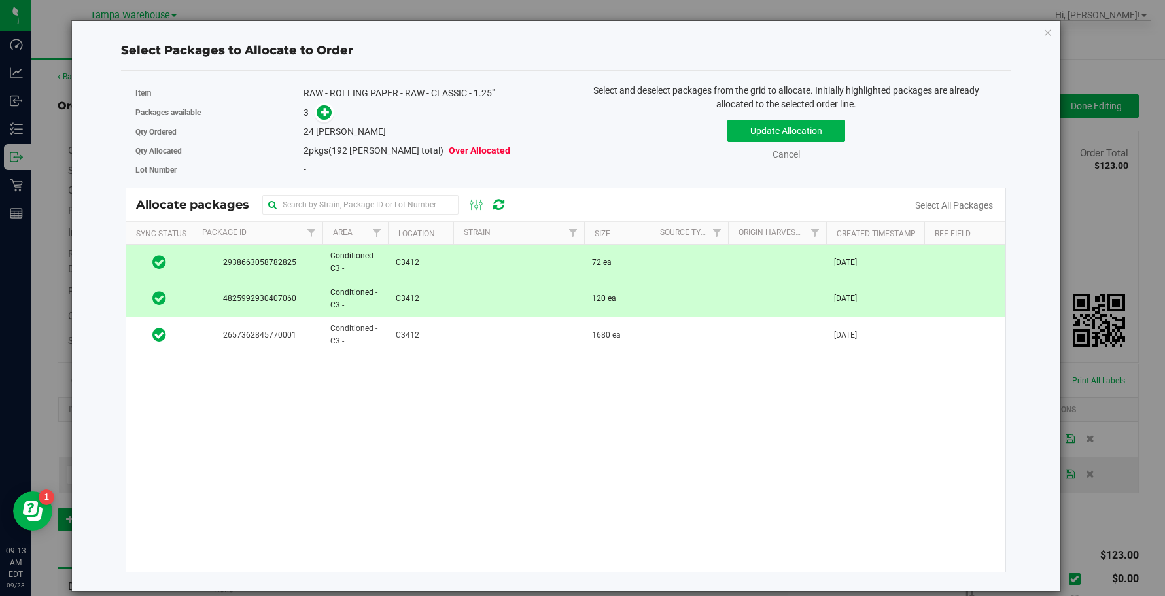
click at [480, 267] on td at bounding box center [518, 263] width 131 height 36
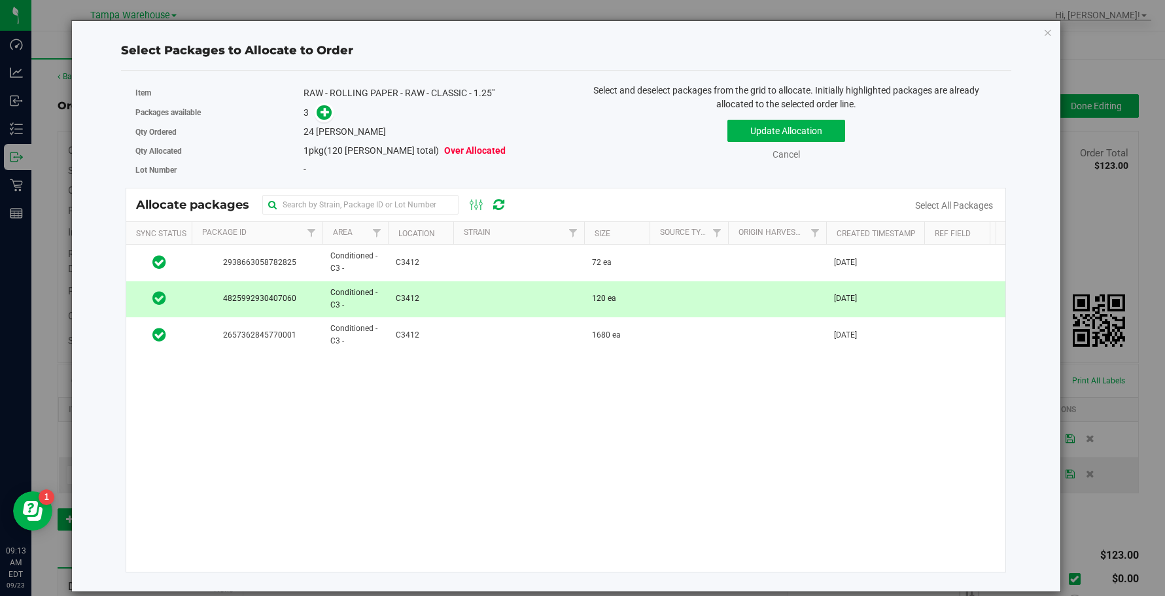
click at [473, 299] on td at bounding box center [518, 299] width 131 height 36
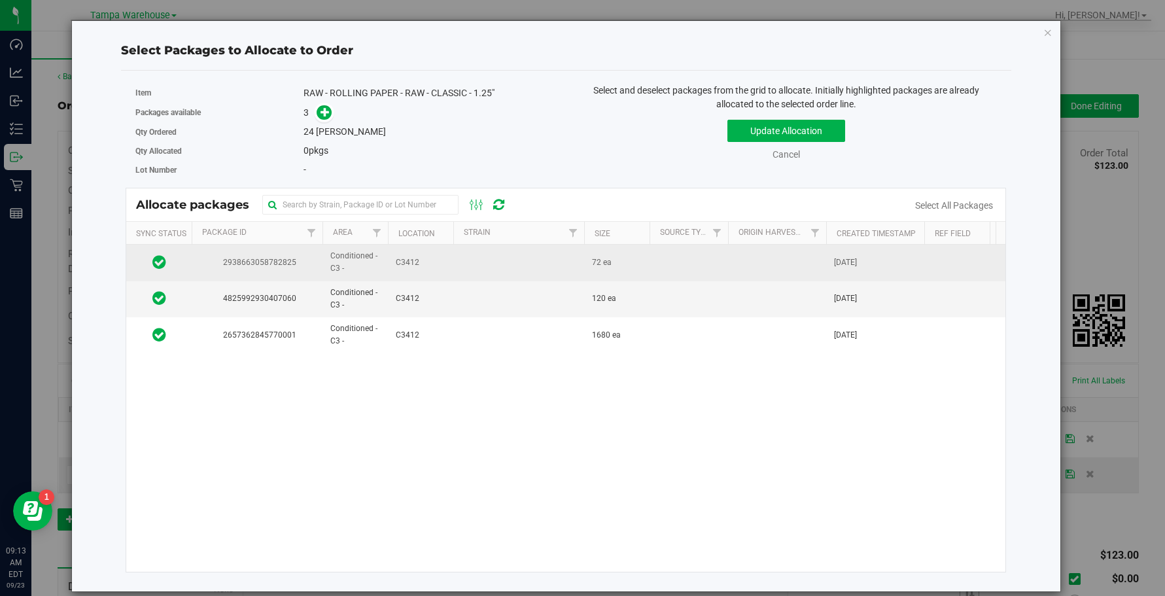
click at [406, 260] on span "C3412" at bounding box center [408, 262] width 24 height 12
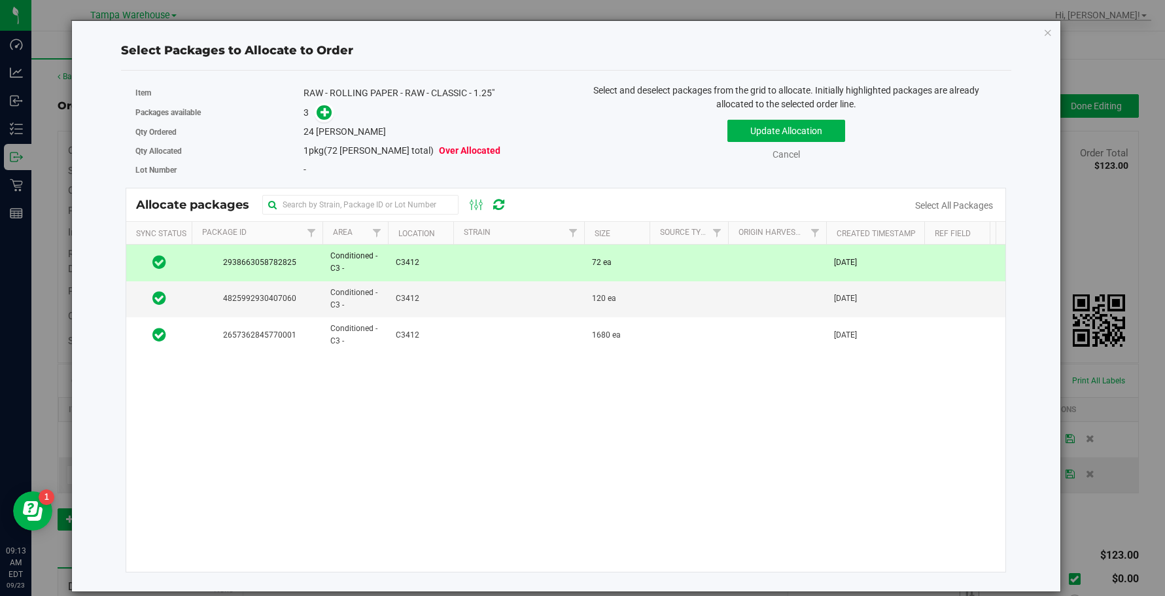
click at [418, 269] on td "C3412" at bounding box center [420, 263] width 65 height 36
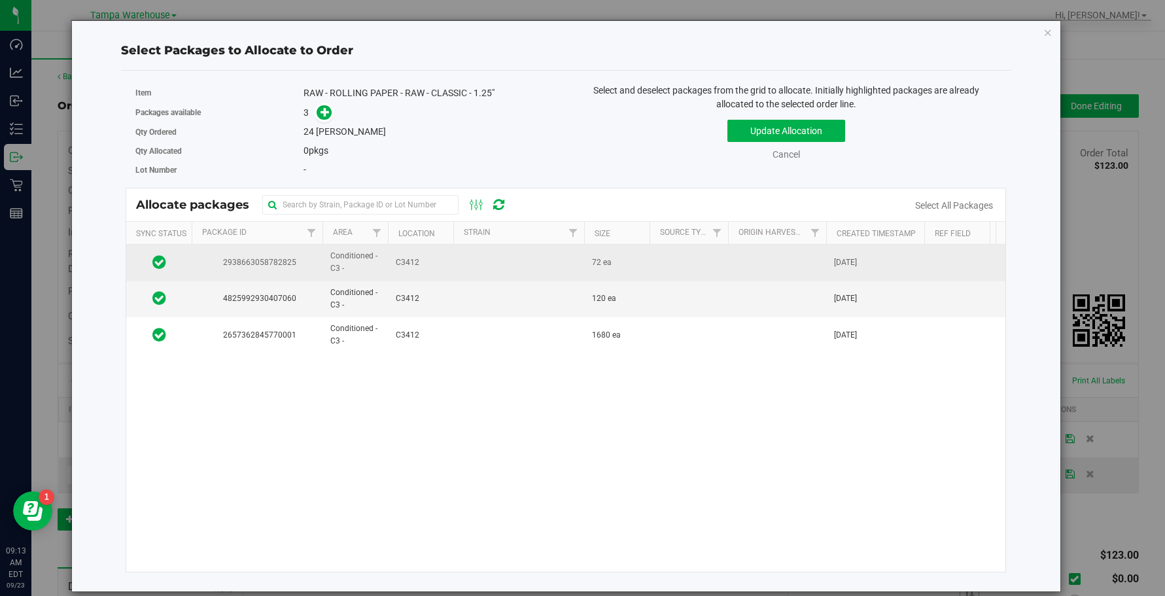
click at [464, 261] on td at bounding box center [518, 263] width 131 height 36
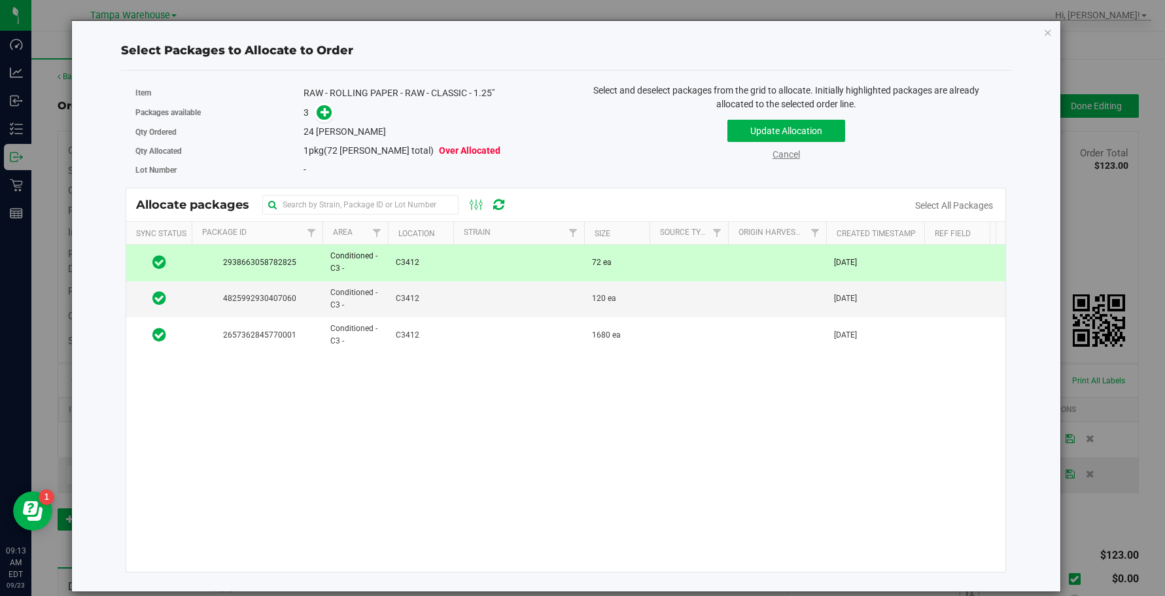
click at [791, 152] on link "Cancel" at bounding box center [785, 154] width 27 height 10
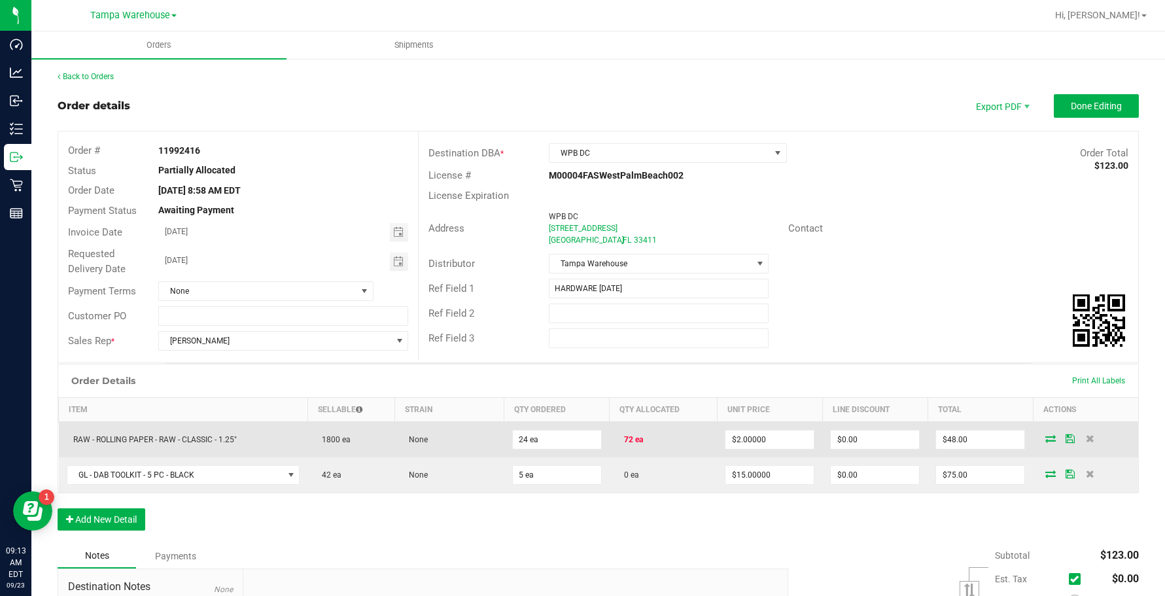
click at [1045, 437] on icon at bounding box center [1050, 438] width 10 height 8
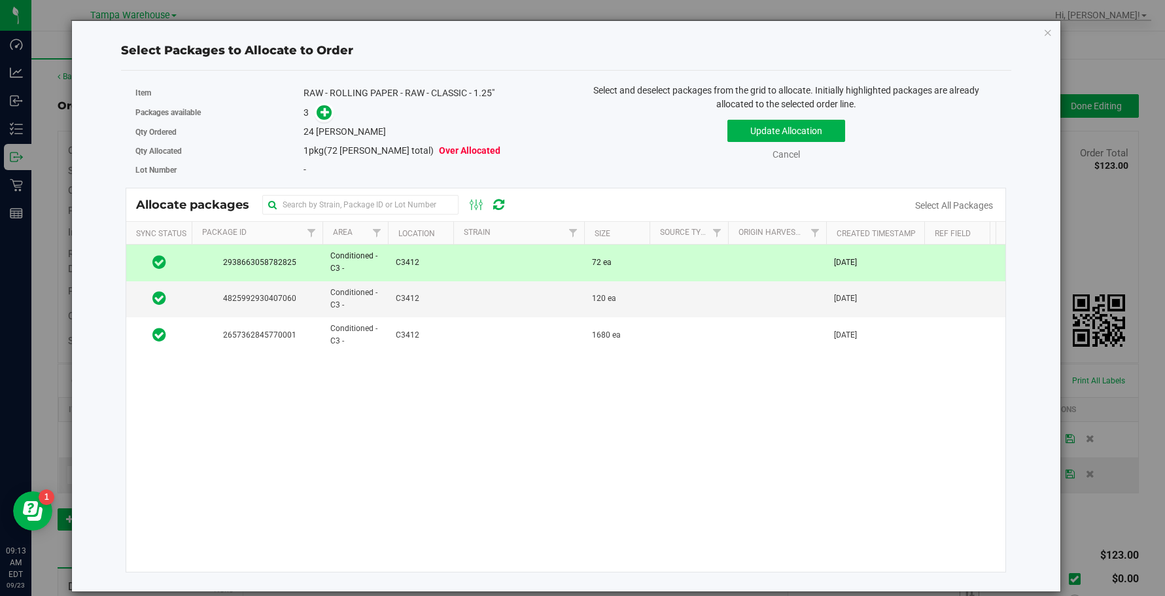
click at [658, 263] on td at bounding box center [688, 263] width 78 height 36
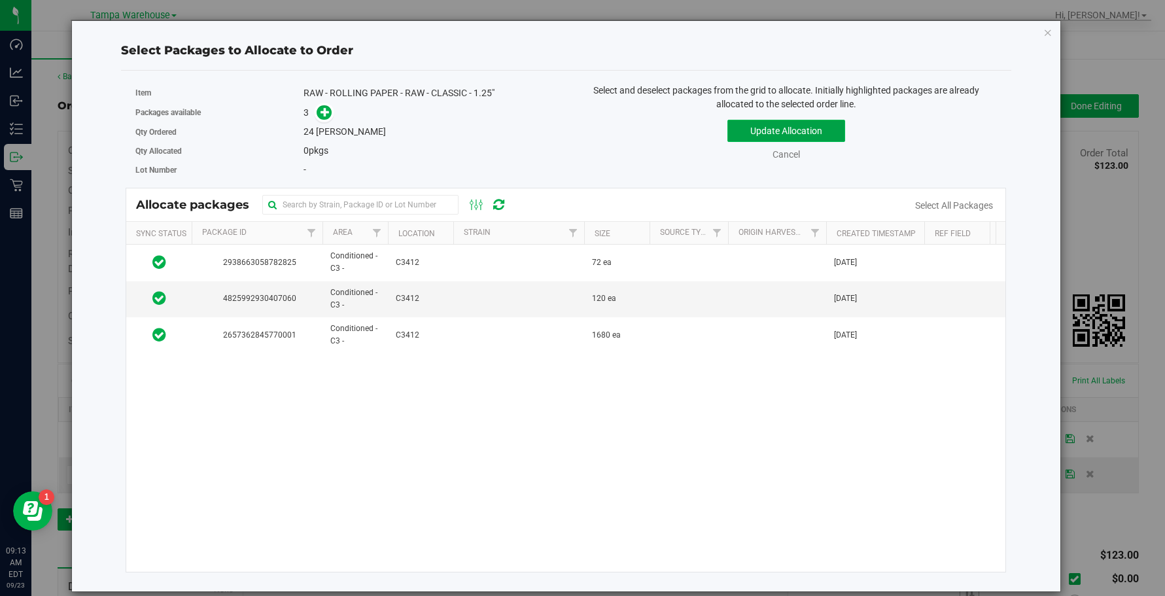
click at [783, 129] on button "Update Allocation" at bounding box center [786, 131] width 118 height 22
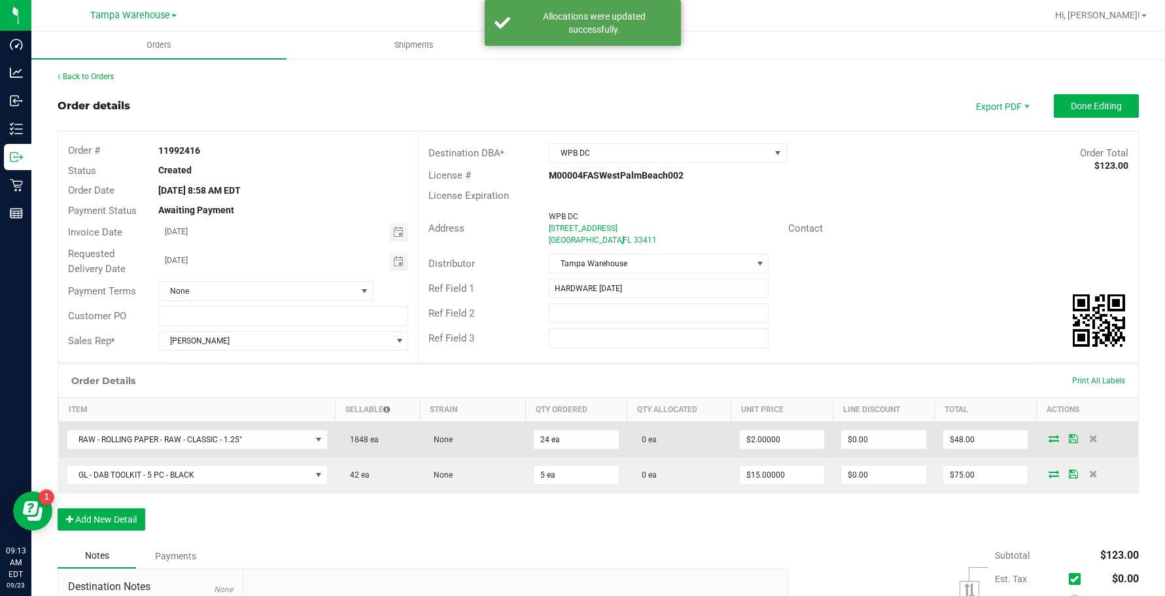
click at [1049, 439] on icon at bounding box center [1053, 438] width 10 height 8
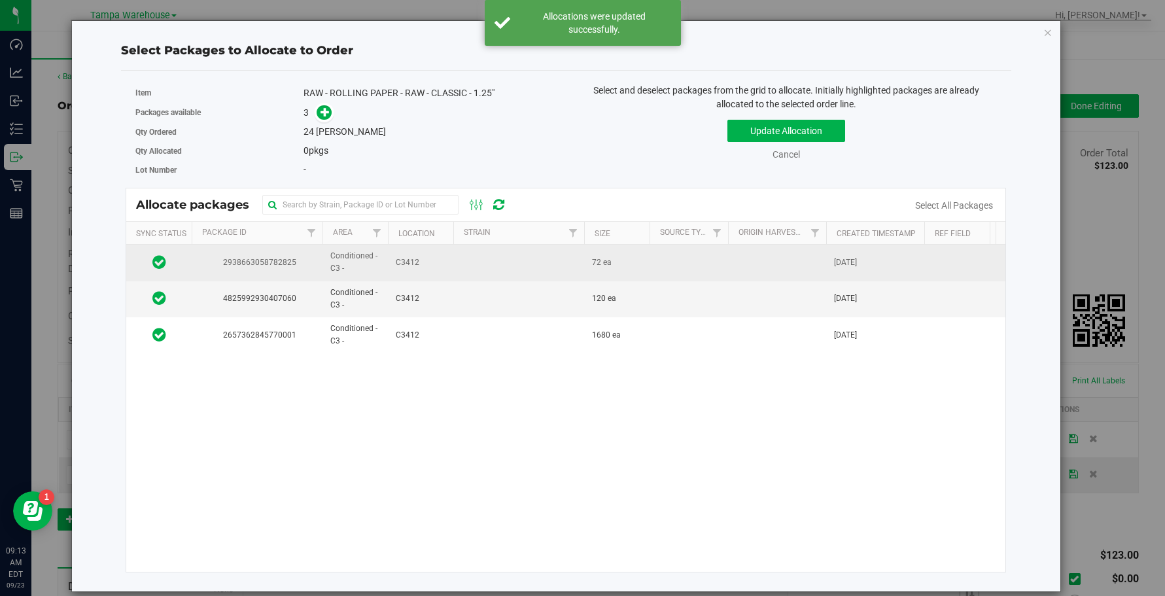
click at [363, 264] on span "Conditioned - C3 -" at bounding box center [355, 262] width 50 height 25
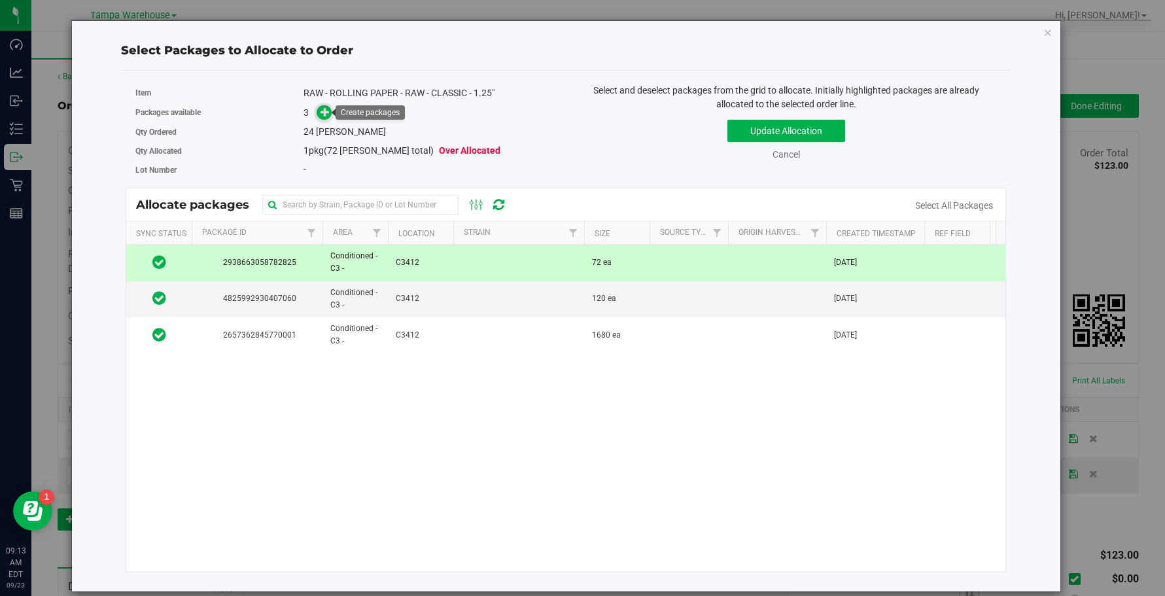
click at [321, 107] on icon at bounding box center [324, 111] width 9 height 9
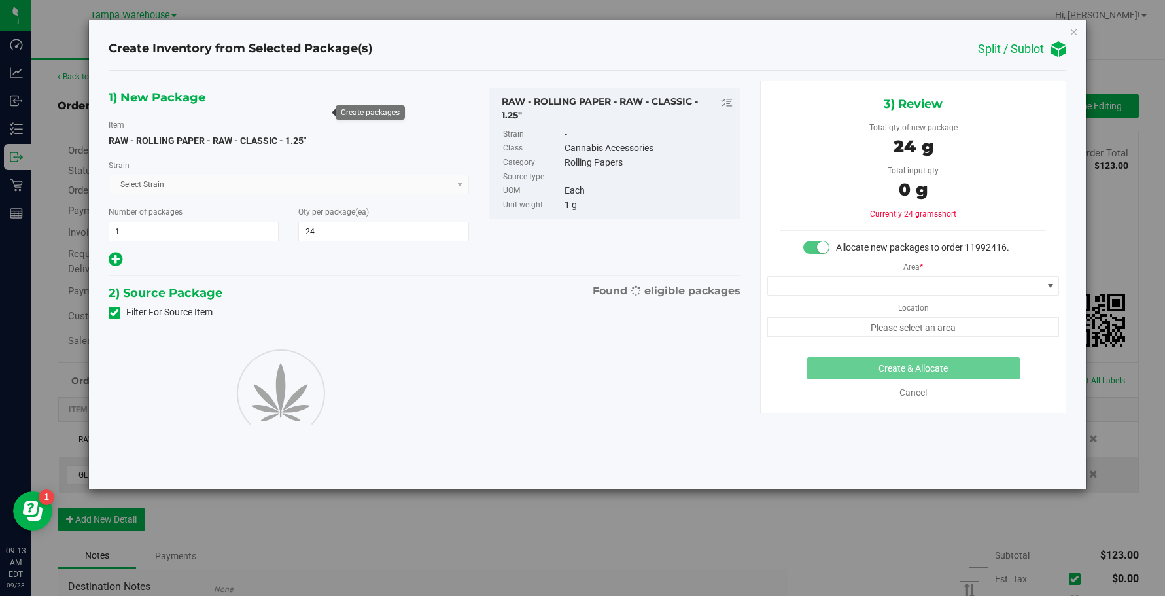
type input "24"
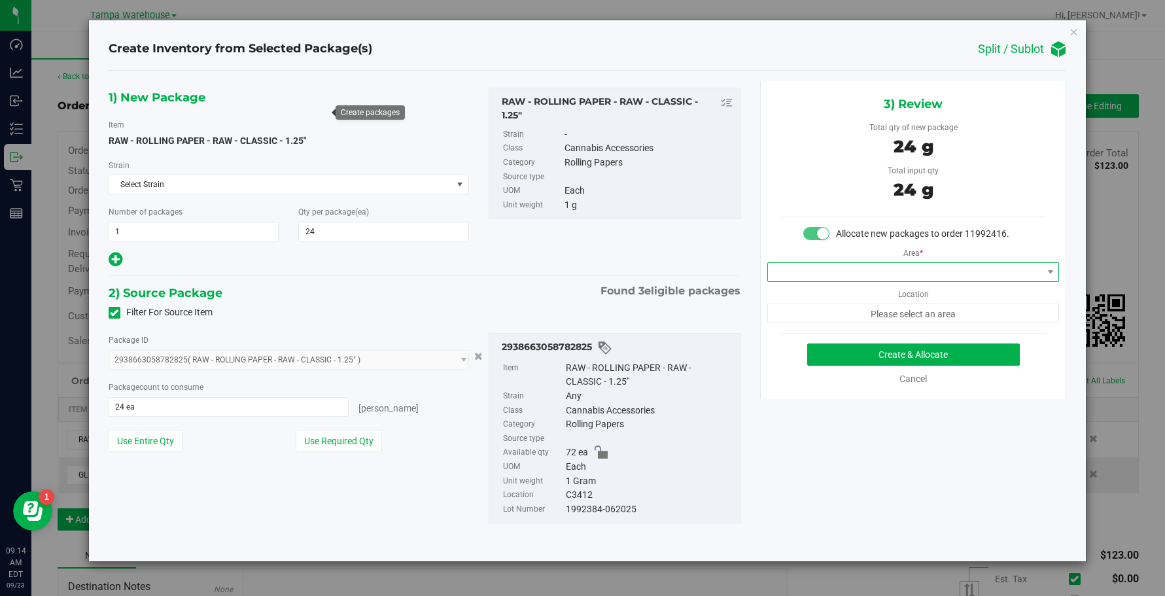
click at [910, 269] on span at bounding box center [905, 272] width 274 height 18
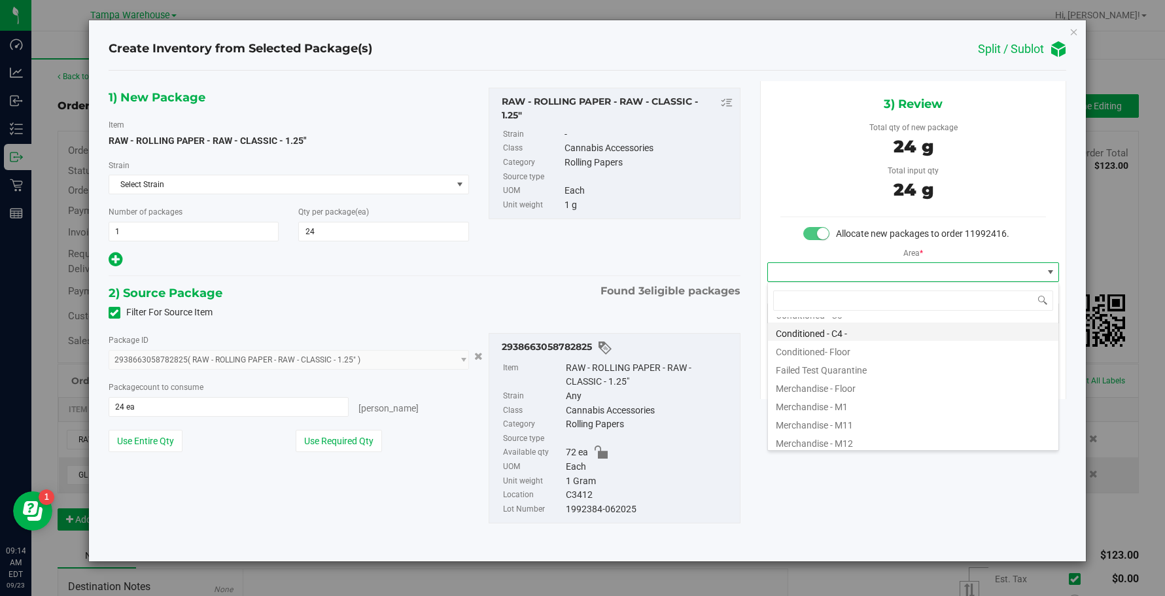
scroll to position [131, 0]
click at [835, 377] on li "Conditioned - C3 -" at bounding box center [913, 378] width 290 height 18
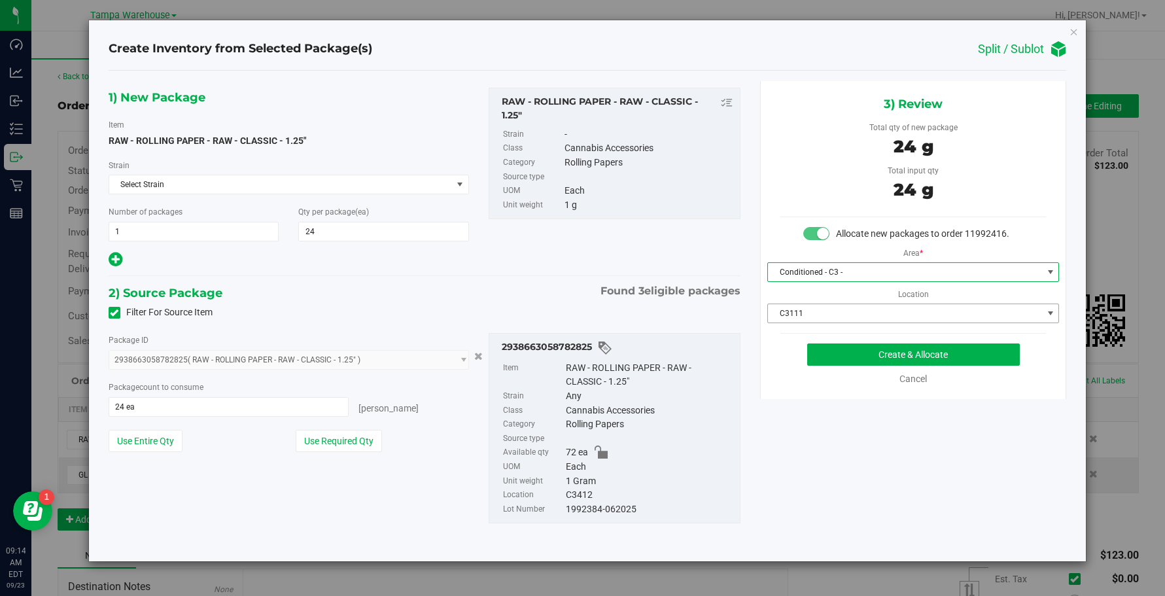
click at [859, 316] on span "C3111" at bounding box center [905, 313] width 274 height 18
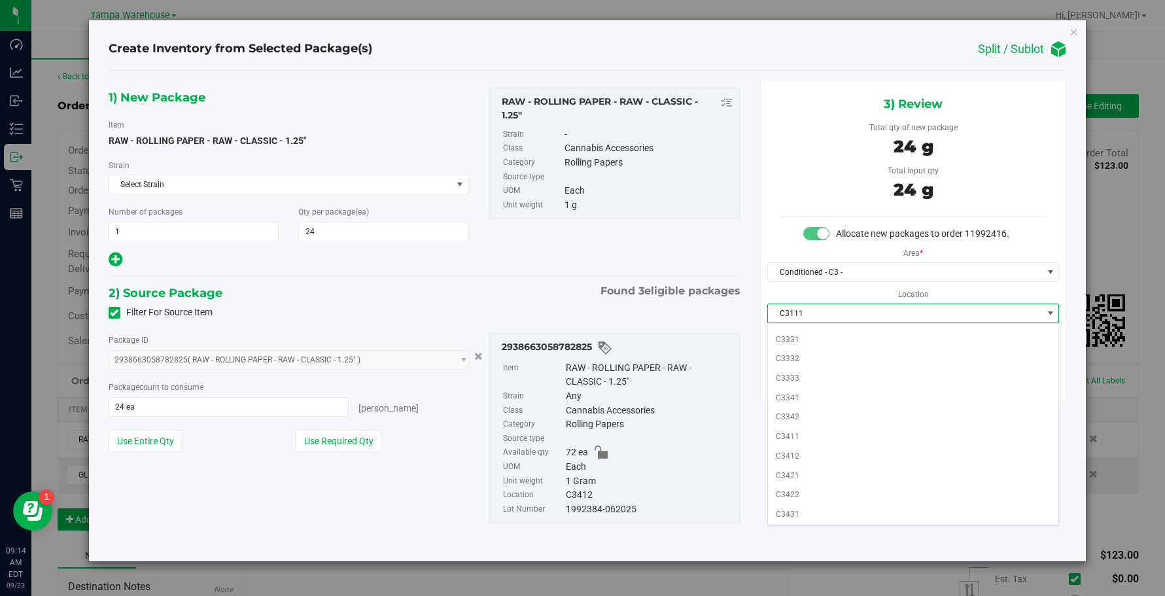
scroll to position [418, 0]
click at [806, 442] on li "C3412" at bounding box center [913, 442] width 290 height 20
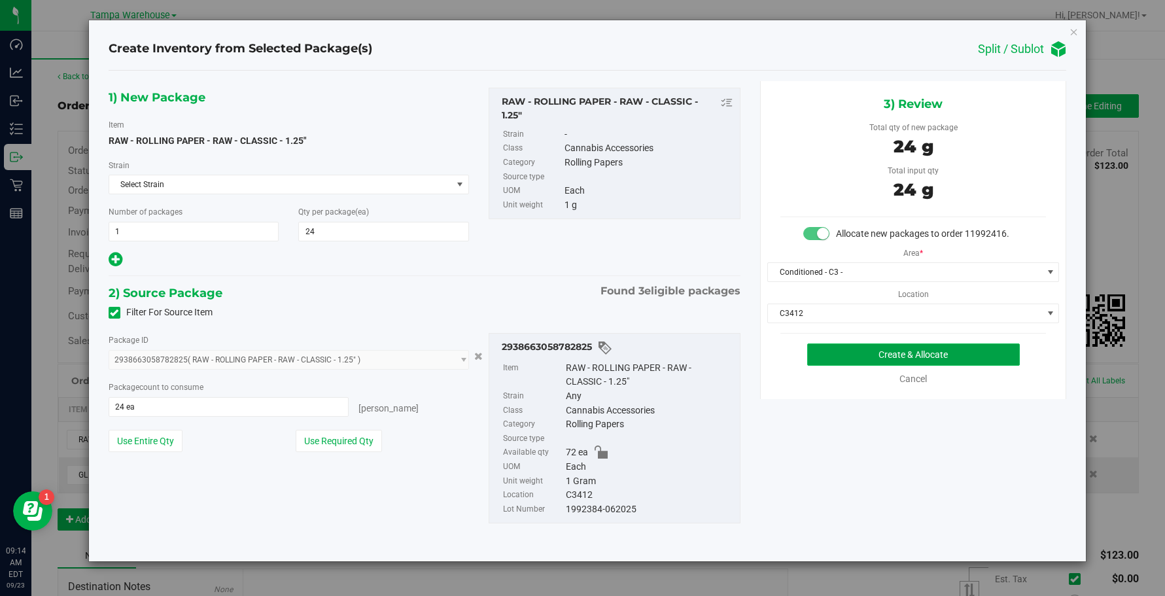
click at [906, 350] on button "Create & Allocate" at bounding box center [913, 354] width 213 height 22
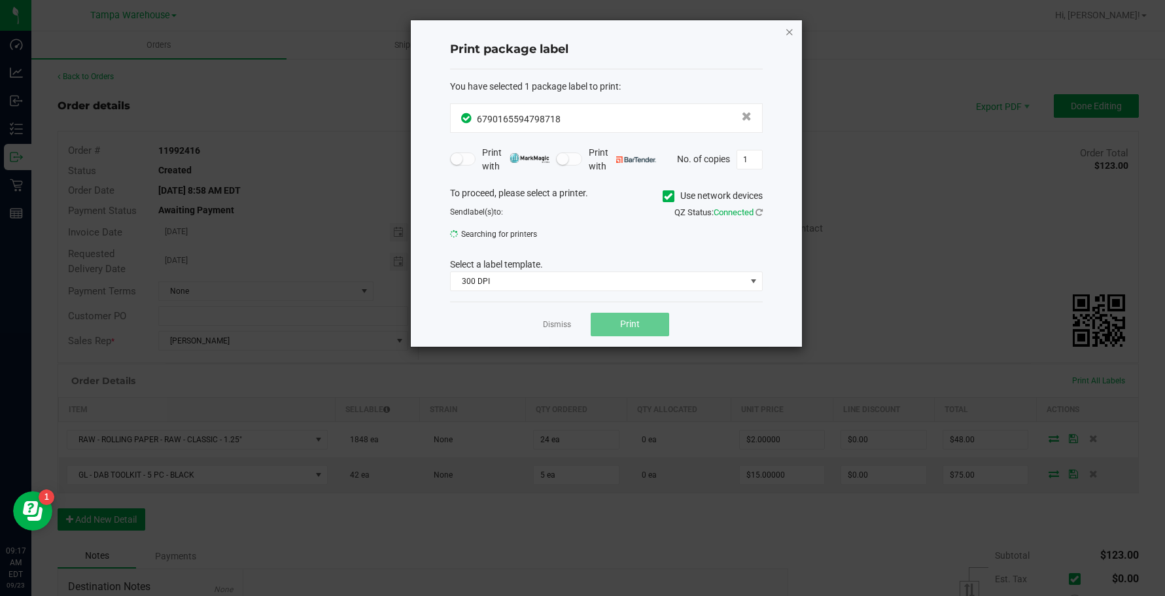
click at [789, 32] on icon "button" at bounding box center [789, 32] width 9 height 16
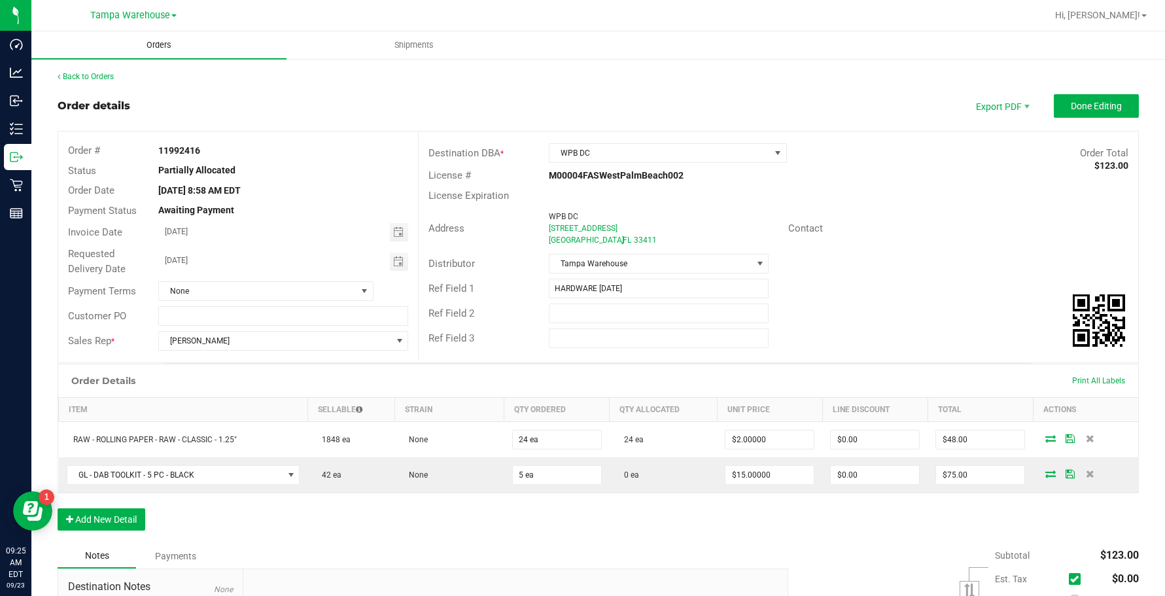
click at [165, 52] on uib-tab-heading "Orders" at bounding box center [158, 44] width 255 height 27
